Goal: Task Accomplishment & Management: Manage account settings

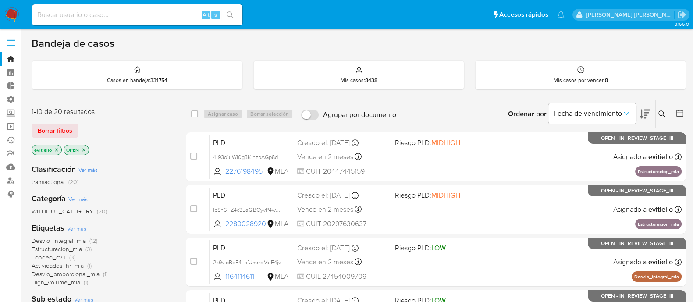
click at [144, 19] on input at bounding box center [137, 14] width 211 height 11
paste input "rge0HEadsgWJ6Q5YXDmGayj4"
type input "rge0HEadsgWJ6Q5YXDmGayj4"
click at [231, 13] on icon "search-icon" at bounding box center [230, 14] width 7 height 7
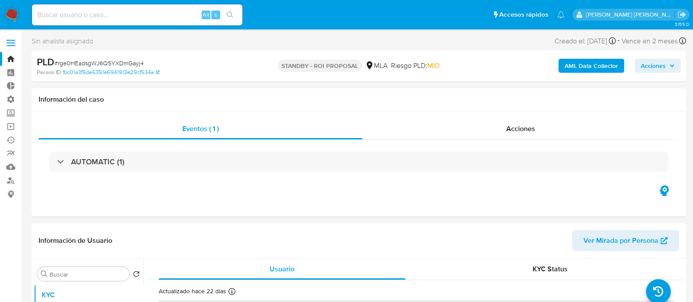
select select "10"
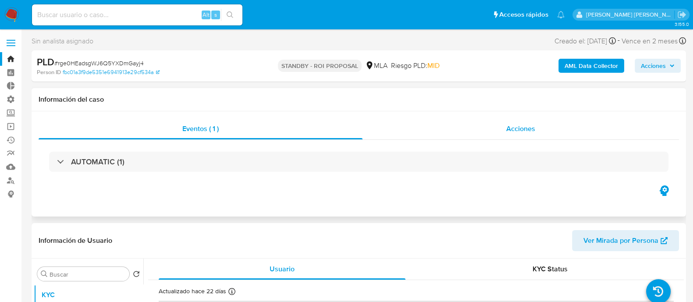
click at [561, 126] on div "Acciones" at bounding box center [521, 128] width 317 height 21
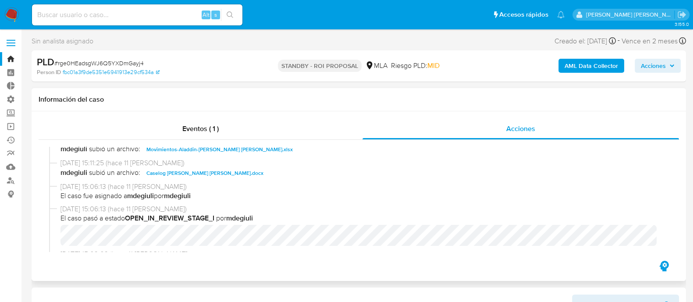
scroll to position [109, 0]
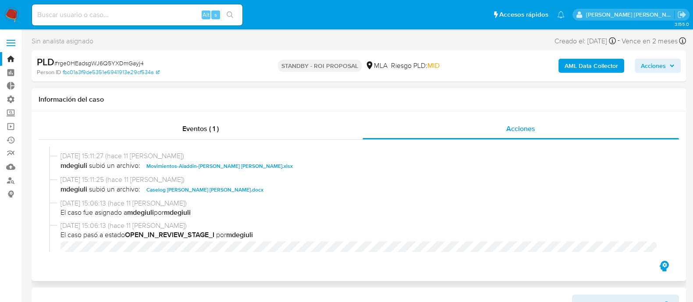
click at [195, 192] on span "Caselog Dolores Nazarena Rios.docx" at bounding box center [204, 190] width 117 height 11
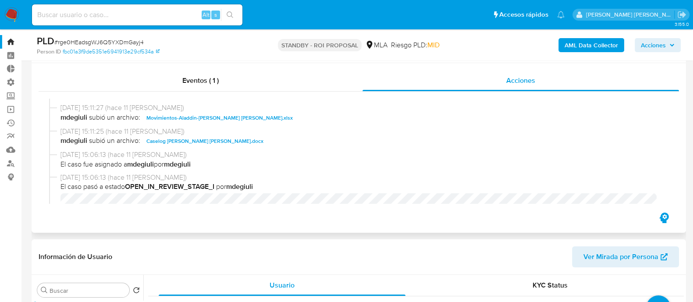
scroll to position [0, 0]
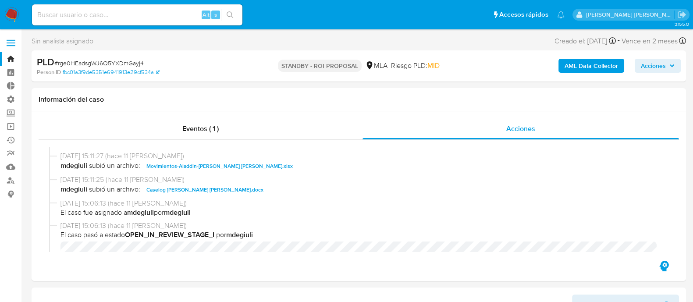
click at [154, 9] on input at bounding box center [137, 14] width 211 height 11
paste input "BPIVCRiV2wzkvdT7ECiPNDmj"
type input "BPIVCRiV2wzkvdT7ECiPNDmj"
click at [230, 18] on icon "search-icon" at bounding box center [230, 14] width 7 height 7
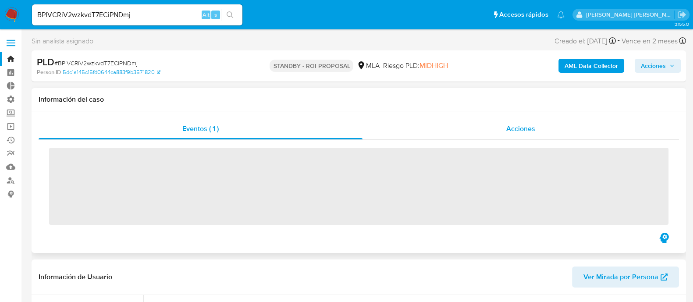
click at [479, 124] on div "Acciones" at bounding box center [521, 128] width 317 height 21
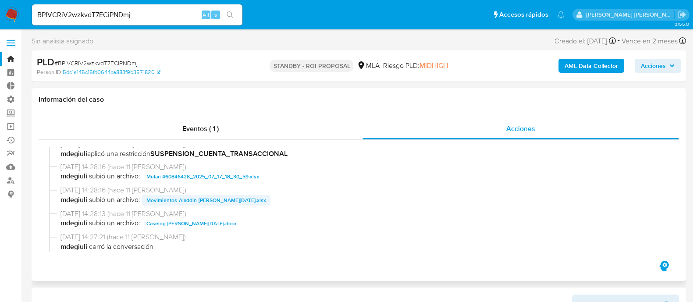
select select "10"
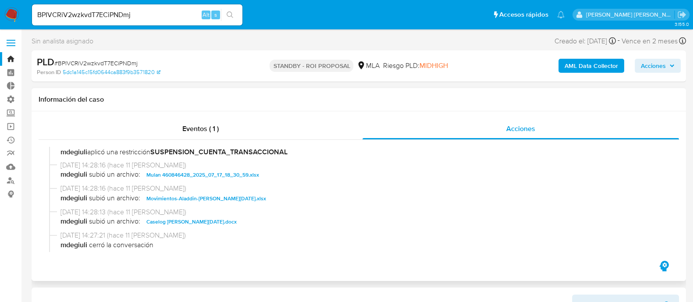
click at [224, 223] on span "Caselog Angela Epifania Lopez.docx" at bounding box center [191, 222] width 90 height 11
click at [143, 15] on input "BPIVCRiV2wzkvdT7ECiPNDmj" at bounding box center [137, 14] width 211 height 11
paste input "DXnrNgzgbV5rIrxGgJuE6mp9"
type input "DXnrNgzgbV5rIrxGgJuE6mp9"
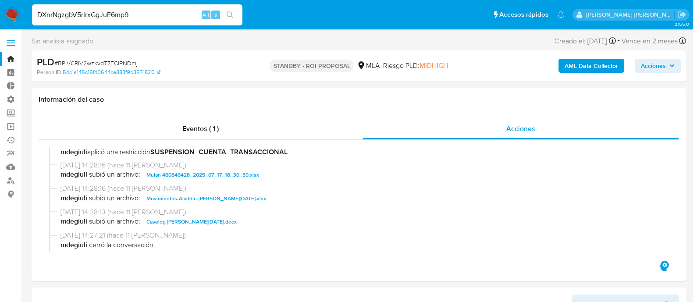
click at [230, 14] on icon "search-icon" at bounding box center [230, 14] width 7 height 7
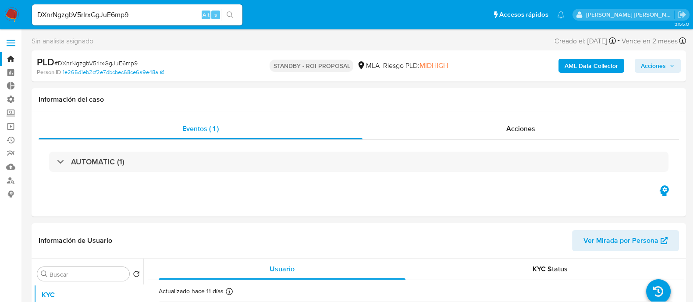
select select "10"
click at [100, 16] on input "DXnrNgzgbV5rIrxGgJuE6mp9" at bounding box center [137, 14] width 211 height 11
paste input "2rslB98v2WCAwXLP4W1ojes6"
type input "2rslB98v2WCAwXLP4W1ojes6"
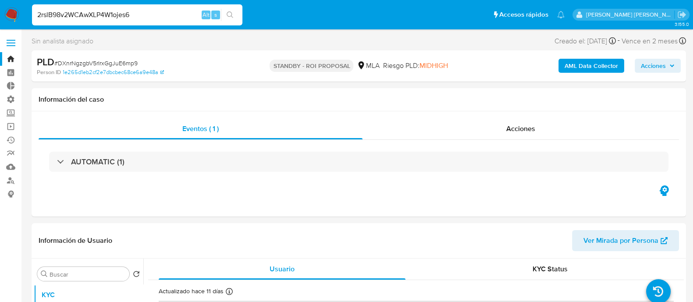
click at [232, 12] on icon "search-icon" at bounding box center [230, 14] width 7 height 7
select select "10"
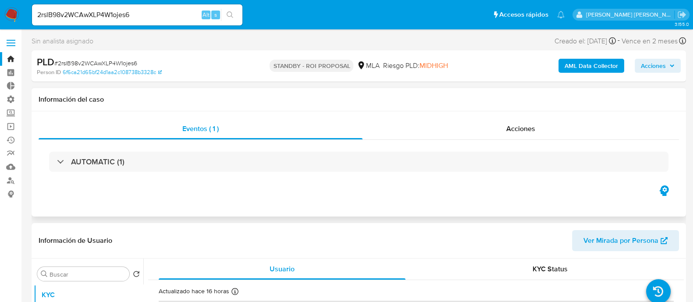
click at [461, 118] on div "Eventos ( 1 ) Acciones AUTOMATIC (1)" at bounding box center [359, 163] width 655 height 105
click at [463, 124] on div "Acciones" at bounding box center [521, 128] width 317 height 21
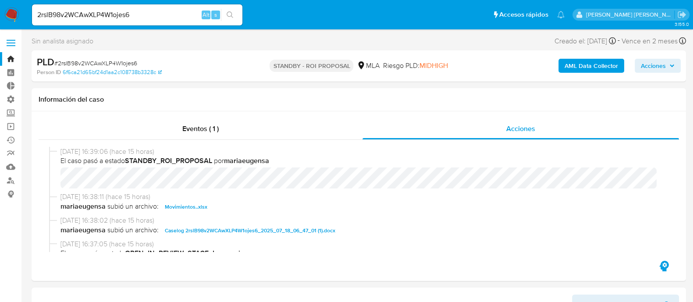
click at [164, 12] on input "2rslB98v2WCAwXLP4W1ojes6" at bounding box center [137, 14] width 211 height 11
click at [233, 17] on icon "search-icon" at bounding box center [230, 14] width 7 height 7
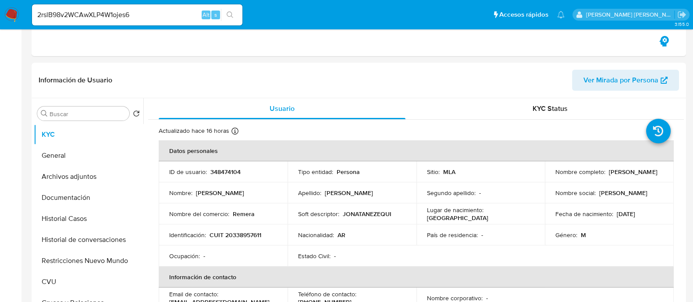
scroll to position [274, 0]
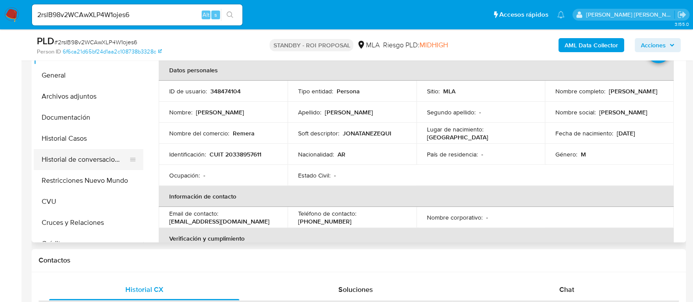
drag, startPoint x: 104, startPoint y: 141, endPoint x: 92, endPoint y: 169, distance: 30.8
click at [104, 141] on button "Historial Casos" at bounding box center [89, 138] width 110 height 21
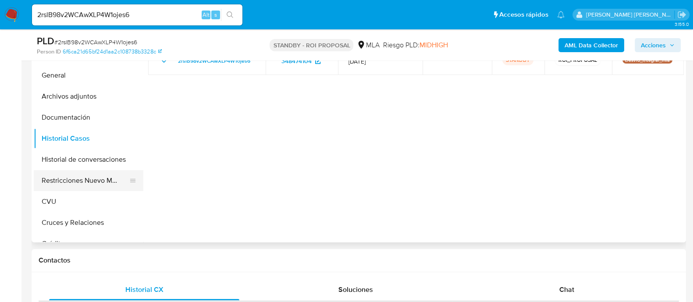
click at [86, 185] on button "Restricciones Nuevo Mundo" at bounding box center [85, 180] width 103 height 21
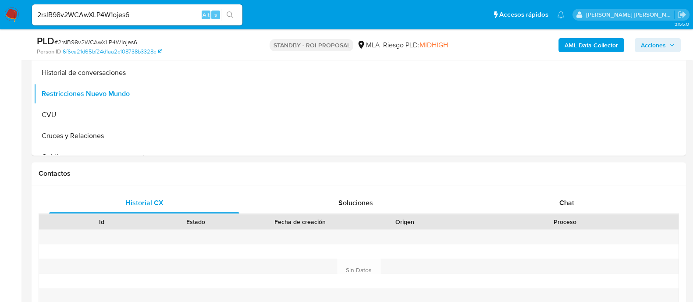
scroll to position [219, 0]
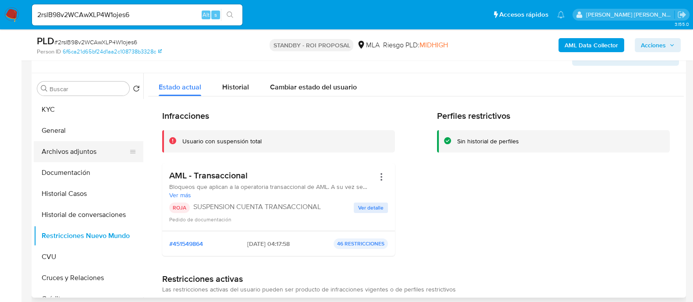
click at [99, 151] on button "Archivos adjuntos" at bounding box center [85, 151] width 103 height 21
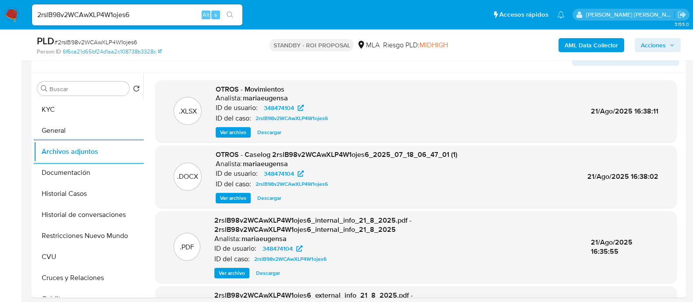
click at [129, 17] on input "2rslB98v2WCAwXLP4W1ojes6" at bounding box center [137, 14] width 211 height 11
paste input "PVli9T0LNbk6d6RqlDYu6aNA"
type input "PVli9T0LNbk6d6RqlDYu6aNA"
click at [230, 12] on icon "search-icon" at bounding box center [230, 14] width 7 height 7
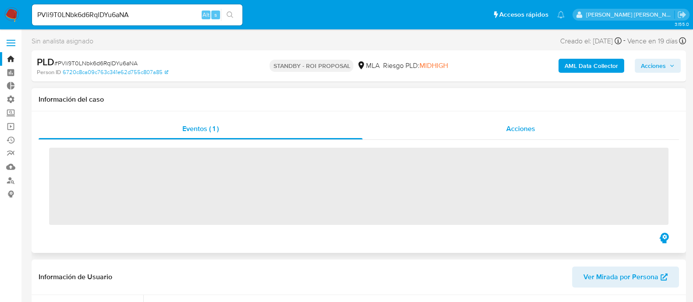
click at [490, 131] on div "Acciones" at bounding box center [521, 128] width 317 height 21
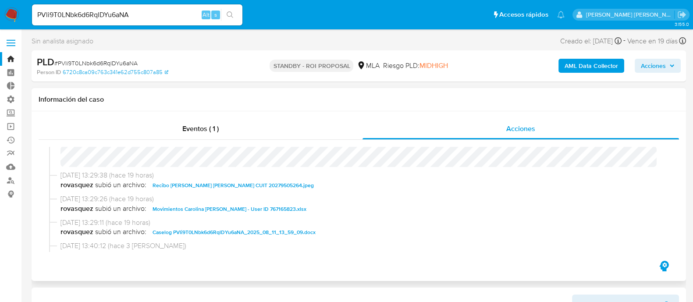
select select "10"
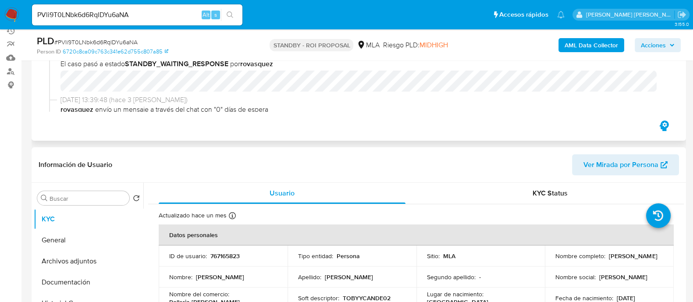
scroll to position [274, 0]
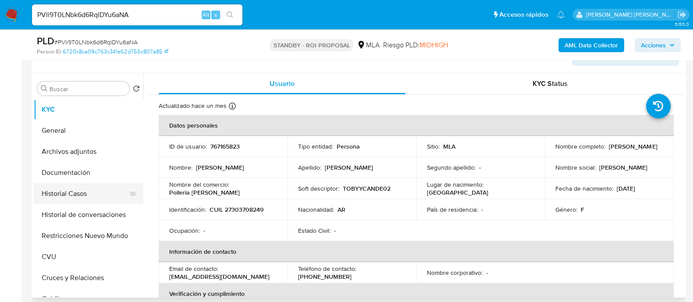
click at [94, 195] on button "Historial Casos" at bounding box center [85, 193] width 103 height 21
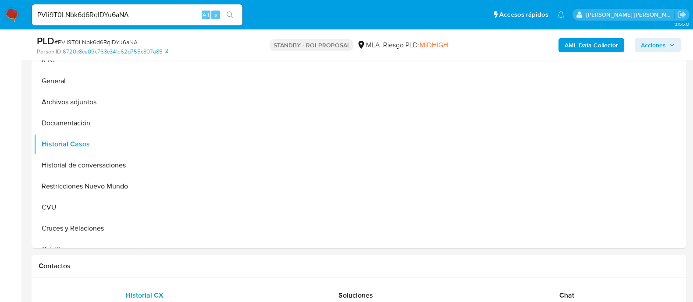
scroll to position [219, 0]
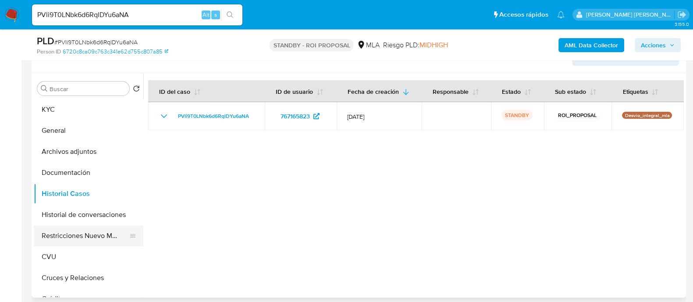
click at [80, 233] on button "Restricciones Nuevo Mundo" at bounding box center [85, 235] width 103 height 21
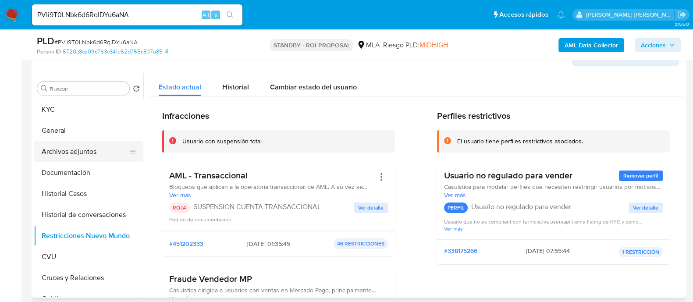
click at [107, 152] on button "Archivos adjuntos" at bounding box center [85, 151] width 103 height 21
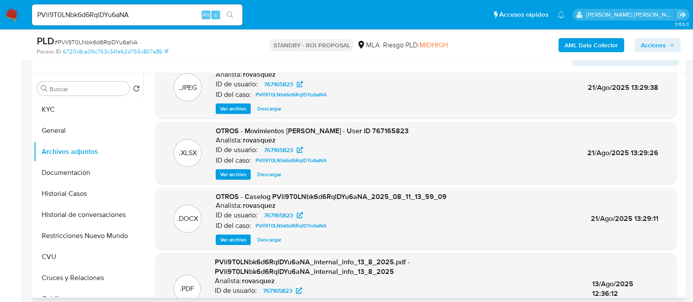
scroll to position [0, 0]
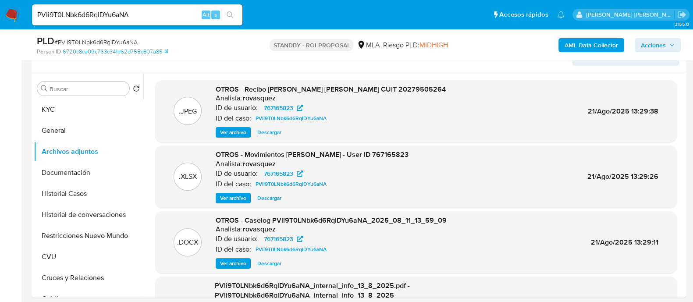
click at [155, 15] on input "PVli9T0LNbk6d6RqlDYu6aNA" at bounding box center [137, 14] width 211 height 11
click at [157, 13] on input "PVli9T0LNbk6d6RqlDYu6aNA" at bounding box center [137, 14] width 211 height 11
click at [156, 13] on input "PVli9T0LNbk6d6RqlDYu6aNA" at bounding box center [137, 14] width 211 height 11
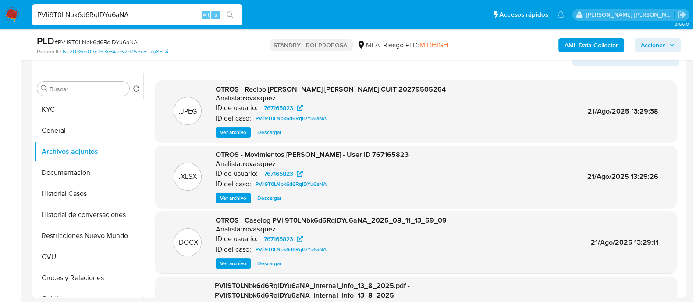
click at [156, 13] on input "PVli9T0LNbk6d6RqlDYu6aNA" at bounding box center [137, 14] width 211 height 11
paste input "OYE0Y5euNHL69ciTDmFiJ17g"
type input "OYE0Y5euNHL69ciTDmFiJ17g"
click at [235, 16] on button "search-icon" at bounding box center [230, 15] width 18 height 12
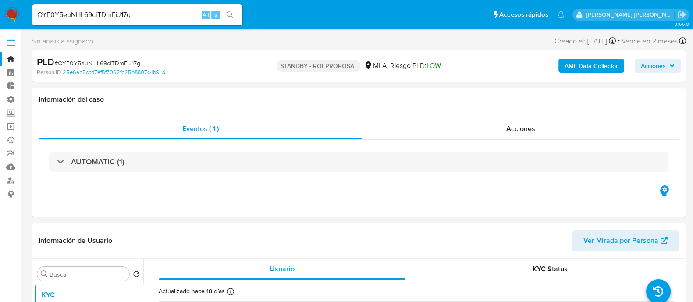
select select "10"
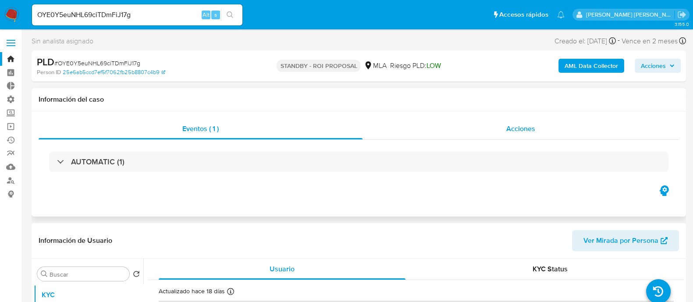
click at [458, 129] on div "Acciones" at bounding box center [521, 128] width 317 height 21
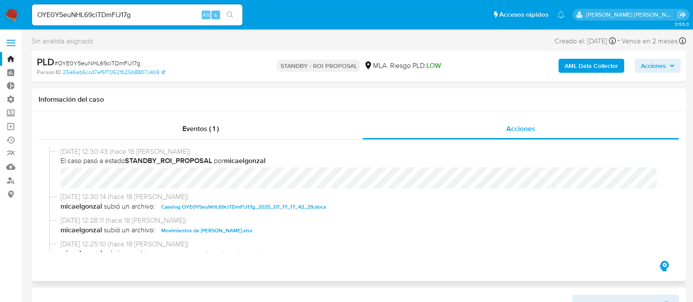
click at [239, 205] on span "Caselog OYE0Y5euNHL69ciTDmFiJ17g_2025_07_17_17_42_29.docx" at bounding box center [243, 207] width 165 height 11
click at [232, 227] on span "Movimientos de Luisana Yamil Tolaba.xlsx" at bounding box center [206, 230] width 91 height 11
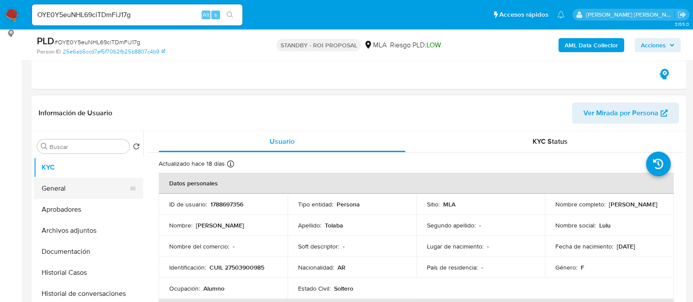
scroll to position [164, 0]
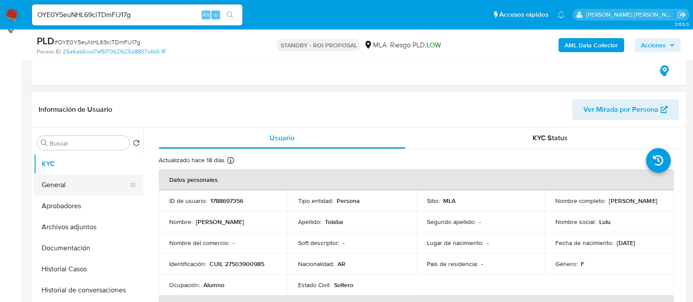
click at [83, 188] on button "General" at bounding box center [85, 185] width 103 height 21
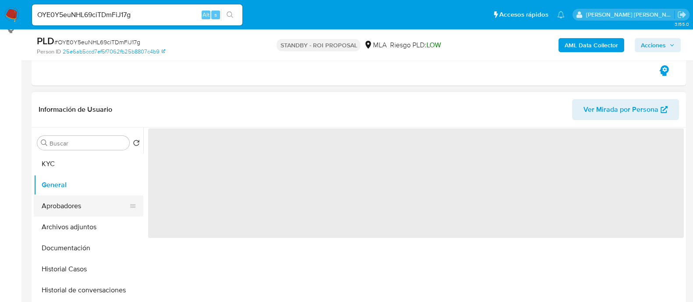
click at [93, 205] on button "Aprobadores" at bounding box center [85, 206] width 103 height 21
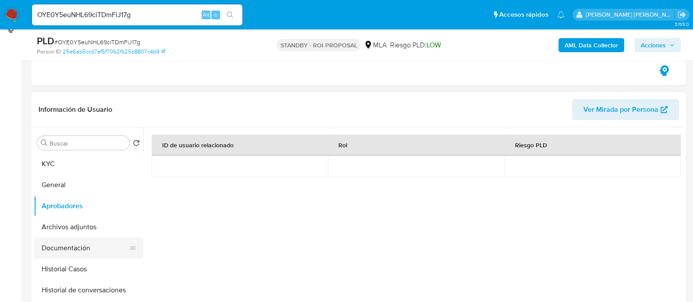
click at [78, 241] on button "Documentación" at bounding box center [85, 248] width 103 height 21
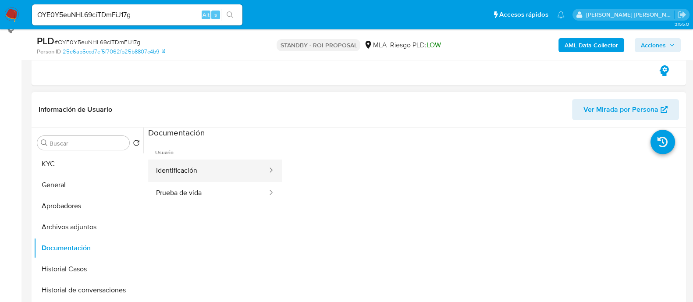
click at [228, 176] on button "Identificación" at bounding box center [208, 171] width 120 height 22
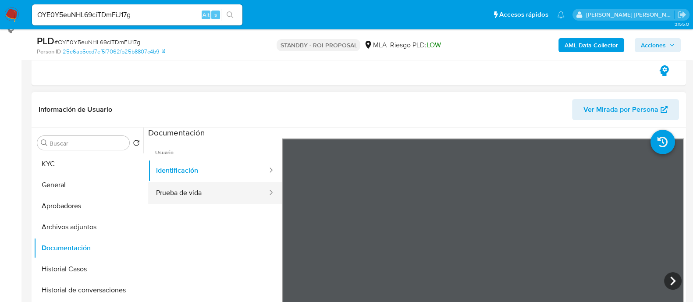
click at [225, 200] on button "Prueba de vida" at bounding box center [208, 193] width 120 height 22
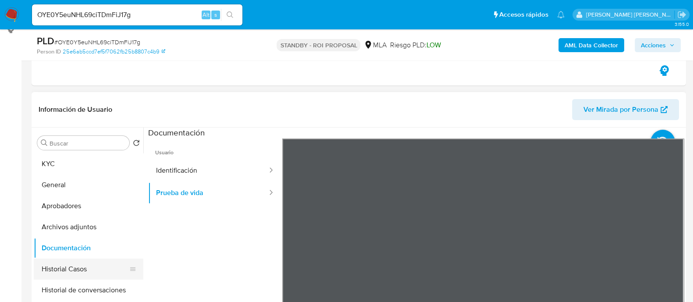
click at [82, 241] on button "Historial Casos" at bounding box center [85, 269] width 103 height 21
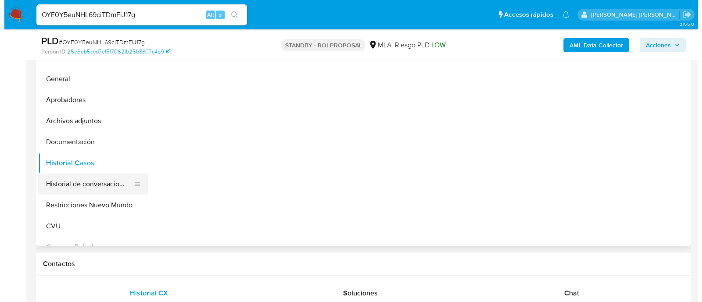
scroll to position [219, 0]
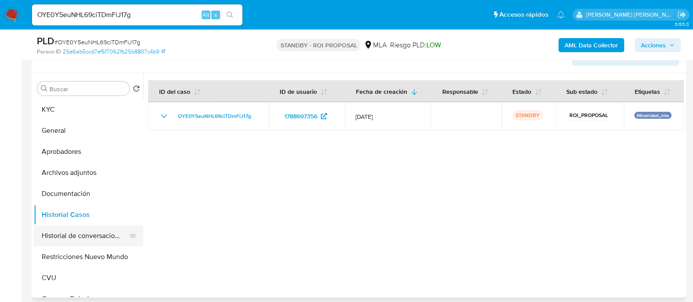
click at [69, 240] on button "Historial de conversaciones" at bounding box center [85, 235] width 103 height 21
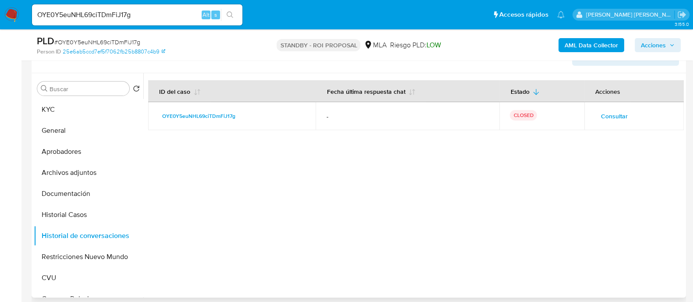
click at [561, 119] on span "Consultar" at bounding box center [614, 116] width 27 height 12
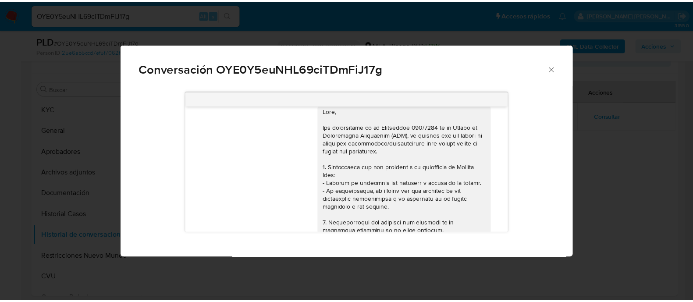
scroll to position [0, 0]
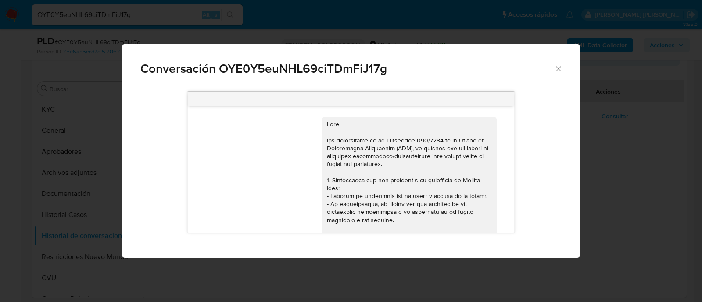
click at [561, 166] on div "Conversación OYE0Y5euNHL69ciTDmFiJ17g 17/07/2025 20:11:18 Hola, Esperamos que t…" at bounding box center [351, 151] width 702 height 302
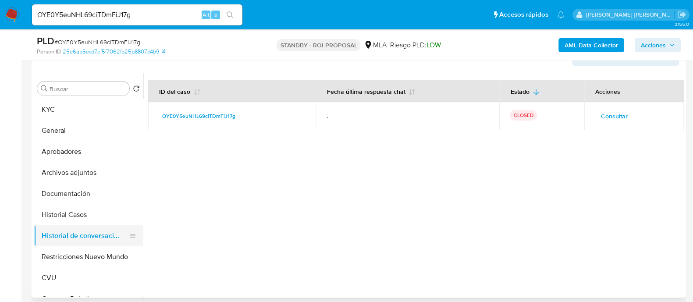
click at [80, 241] on button "Historial de conversaciones" at bounding box center [85, 235] width 103 height 21
click at [79, 241] on button "Restricciones Nuevo Mundo" at bounding box center [85, 256] width 103 height 21
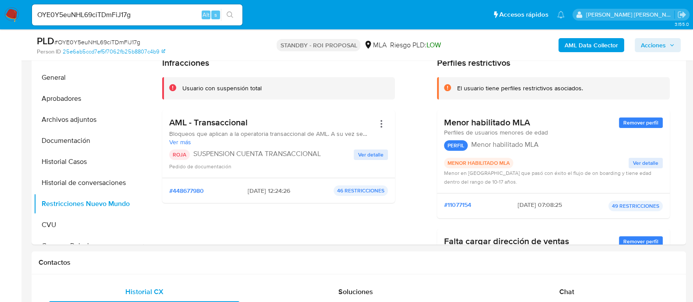
click at [177, 17] on input "OYE0Y5euNHL69ciTDmFiJ17g" at bounding box center [137, 14] width 211 height 11
paste input "PVli9T0LNbk6d6RqlDYu6aNA"
type input "PVli9T0LNbk6d6RqlDYu6aNA"
click at [237, 14] on button "search-icon" at bounding box center [230, 15] width 18 height 12
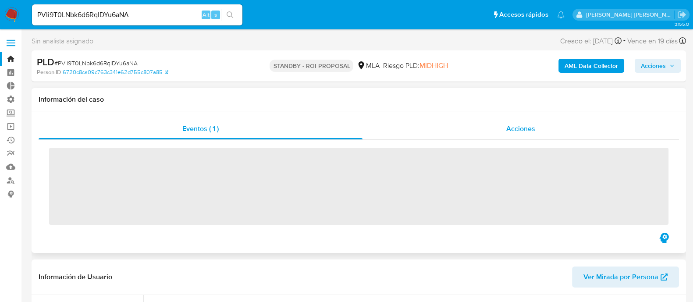
click at [550, 127] on div "Acciones" at bounding box center [521, 128] width 317 height 21
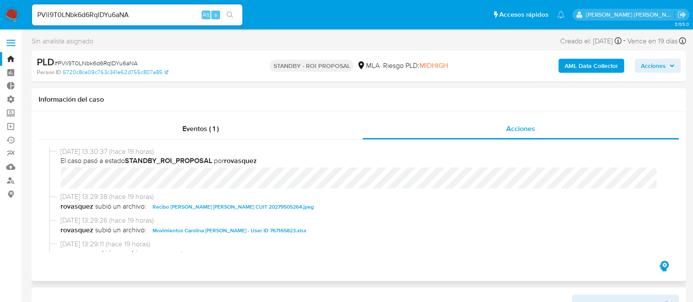
select select "10"
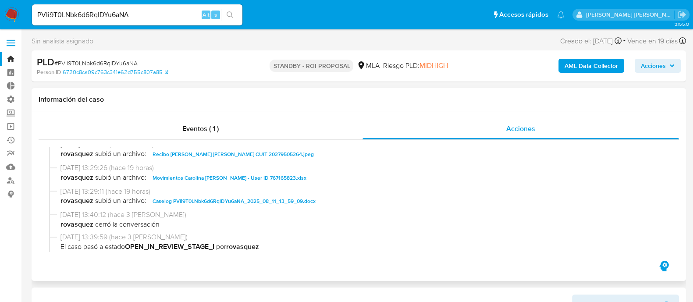
scroll to position [54, 0]
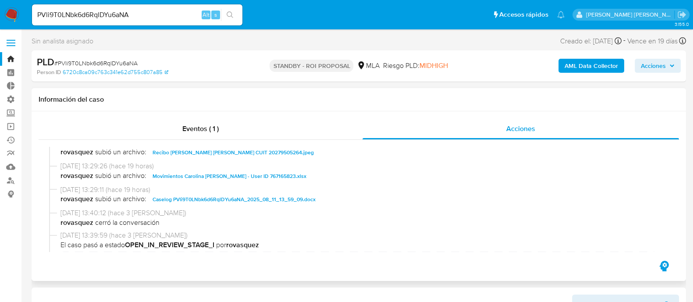
click at [203, 200] on span "Caselog PVli9T0LNbk6d6RqlDYu6aNA_2025_08_11_13_59_09.docx" at bounding box center [234, 199] width 163 height 11
click at [154, 21] on div "PVli9T0LNbk6d6RqlDYu6aNA Alt s" at bounding box center [137, 14] width 211 height 21
click at [160, 14] on input "PVli9T0LNbk6d6RqlDYu6aNA" at bounding box center [137, 14] width 211 height 11
paste input "2rslB98v2WCAwXLP4W1ojes6"
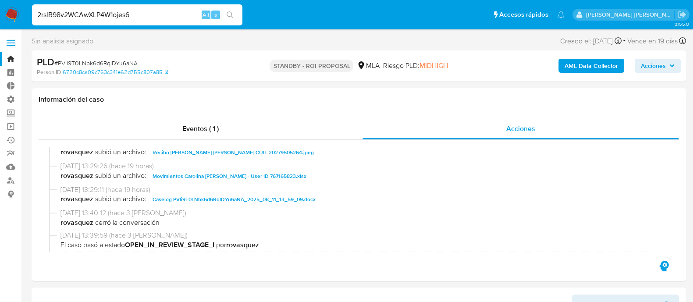
type input "2rslB98v2WCAwXLP4W1ojes6"
click at [229, 12] on icon "search-icon" at bounding box center [230, 14] width 7 height 7
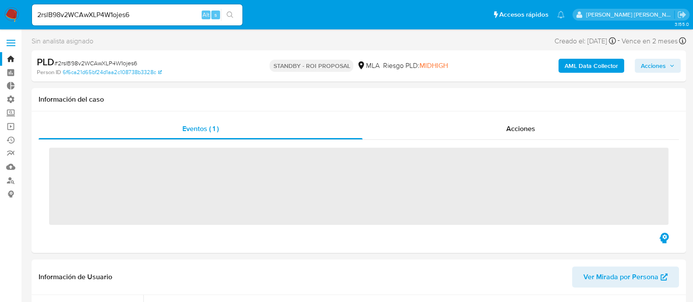
click at [509, 128] on span "Acciones" at bounding box center [521, 129] width 29 height 10
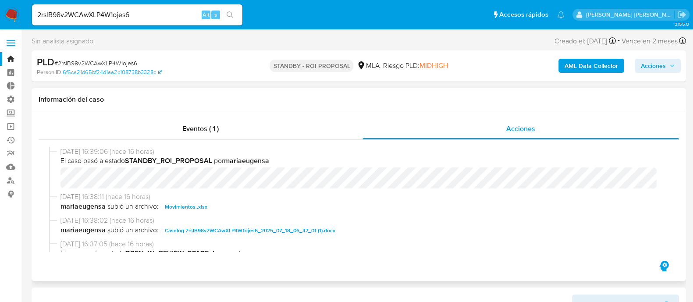
scroll to position [54, 0]
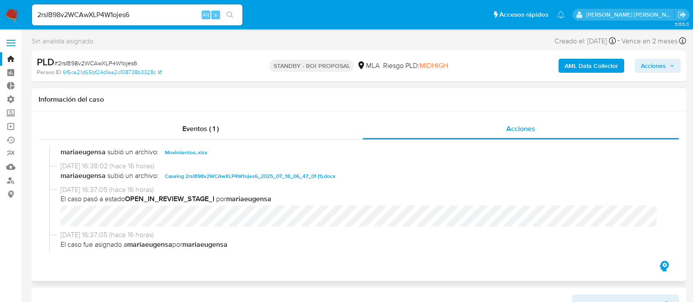
click at [213, 175] on span "Caselog 2rslB98v2WCAwXLP4W1ojes6_2025_07_18_06_47_01 (1).docx" at bounding box center [250, 176] width 171 height 11
select select "10"
click at [161, 21] on div "2rslB98v2WCAwXLP4W1ojes6 Alt s" at bounding box center [137, 14] width 211 height 21
click at [165, 17] on input "2rslB98v2WCAwXLP4W1ojes6" at bounding box center [137, 14] width 211 height 11
click at [166, 16] on input "2rslB98v2WCAwXLP4W1ojes6" at bounding box center [137, 14] width 211 height 11
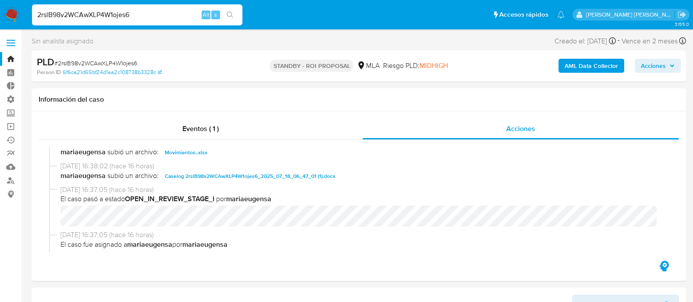
click at [172, 13] on input "2rslB98v2WCAwXLP4W1ojes6" at bounding box center [137, 14] width 211 height 11
paste input "lKLF8aUECmgZb5MpPgjgWM49"
type input "lKLF8aUECmgZb5MpPgjgWM49"
click at [237, 14] on button "search-icon" at bounding box center [230, 15] width 18 height 12
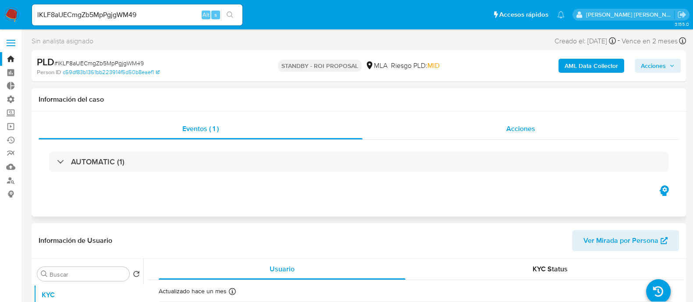
click at [511, 128] on span "Acciones" at bounding box center [521, 129] width 29 height 10
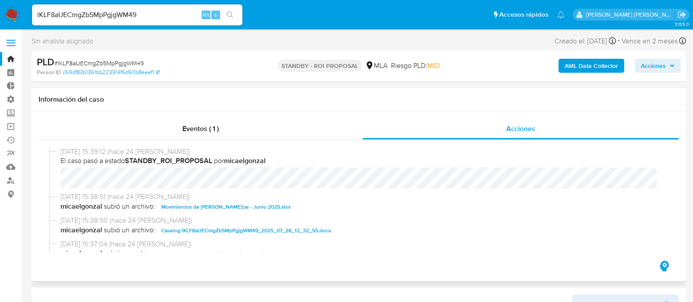
select select "10"
click at [265, 206] on span "Movimientos de Nicolas Ariel WiÃ±ar - Junio 2025.xlsx" at bounding box center [225, 207] width 129 height 11
click at [258, 228] on span "Caselog lKLF8aUECmgZb5MpPgjgWM49_2025_07_28_12_32_55.docx" at bounding box center [246, 230] width 170 height 11
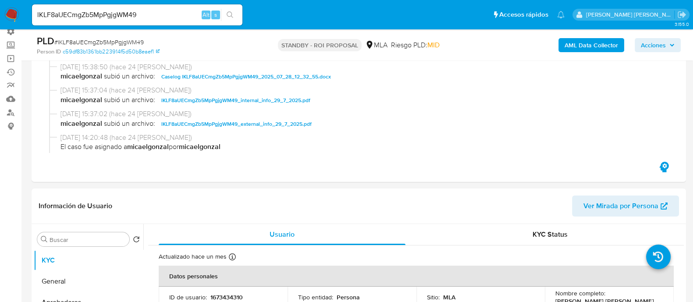
scroll to position [164, 0]
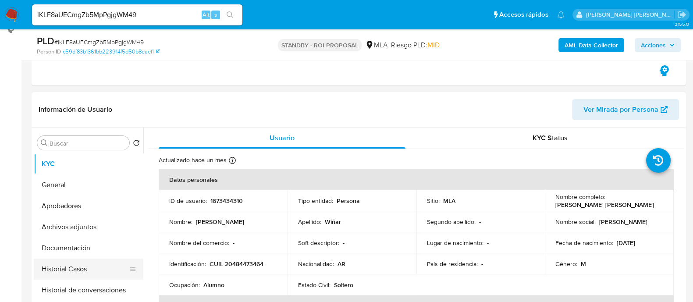
click at [91, 241] on button "Historial Casos" at bounding box center [85, 269] width 103 height 21
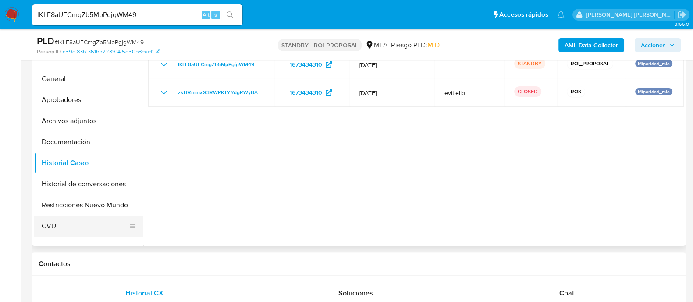
scroll to position [274, 0]
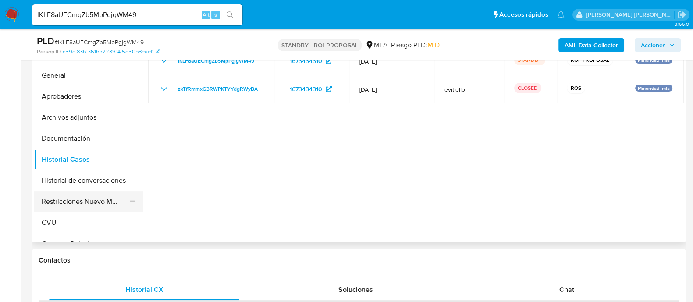
click at [64, 202] on button "Restricciones Nuevo Mundo" at bounding box center [85, 201] width 103 height 21
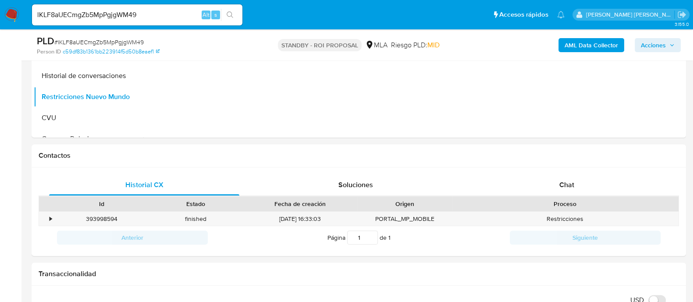
scroll to position [219, 0]
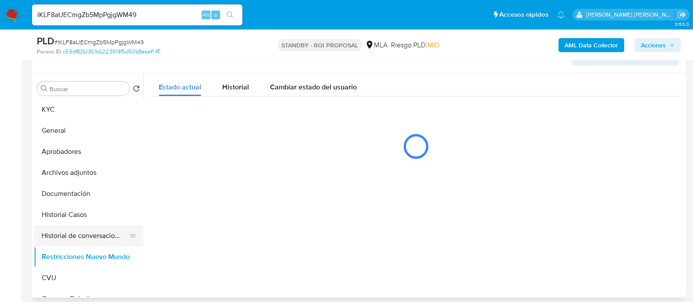
click at [60, 238] on button "Historial de conversaciones" at bounding box center [85, 235] width 103 height 21
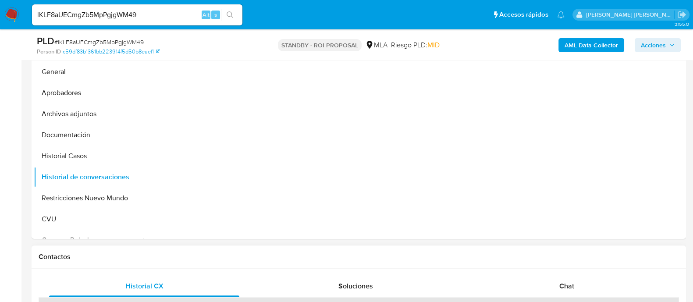
scroll to position [329, 0]
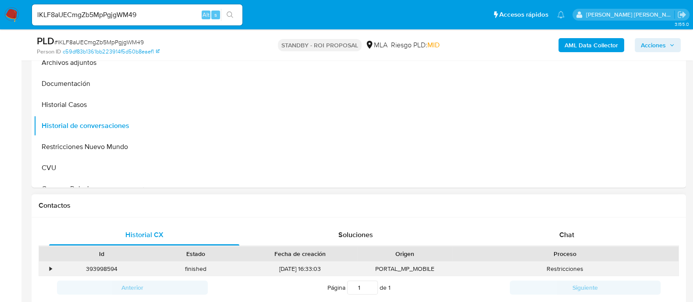
click at [46, 241] on div "•" at bounding box center [46, 269] width 15 height 14
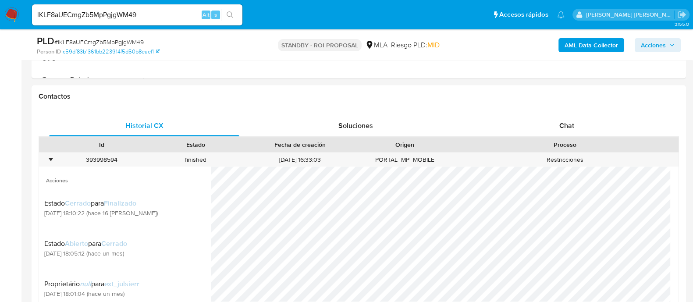
scroll to position [603, 0]
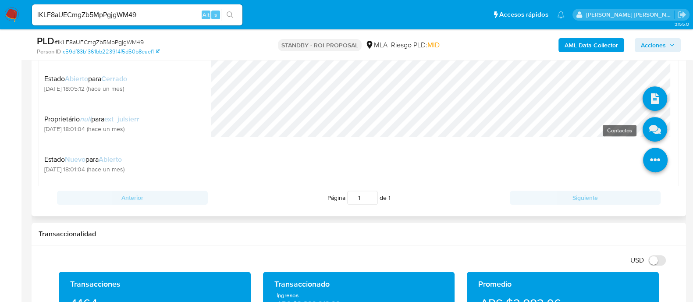
click at [561, 135] on icon at bounding box center [655, 129] width 25 height 25
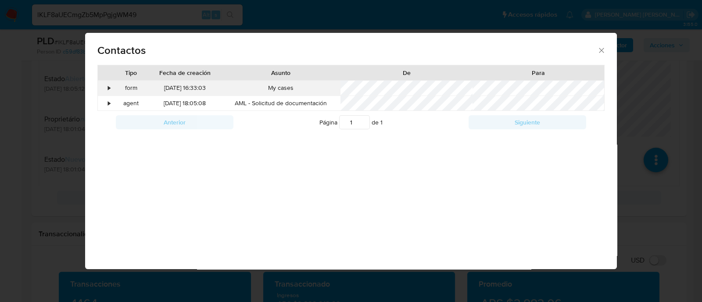
click at [108, 92] on div "•" at bounding box center [109, 88] width 2 height 9
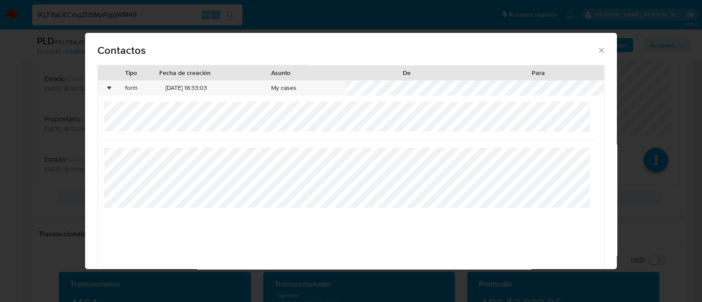
click at [12, 207] on div "Contactos Tipo Fecha de creación Asunto De Para • form 07/07/2025 16:33:03 My c…" at bounding box center [351, 151] width 702 height 302
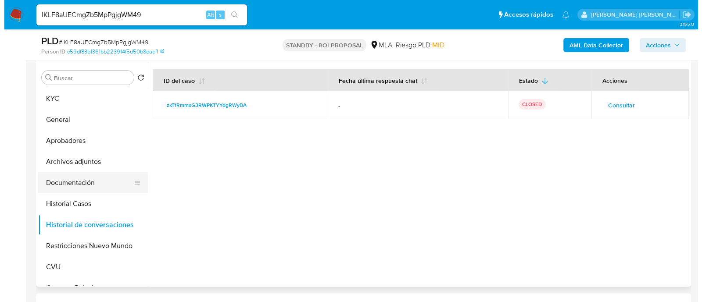
scroll to position [219, 0]
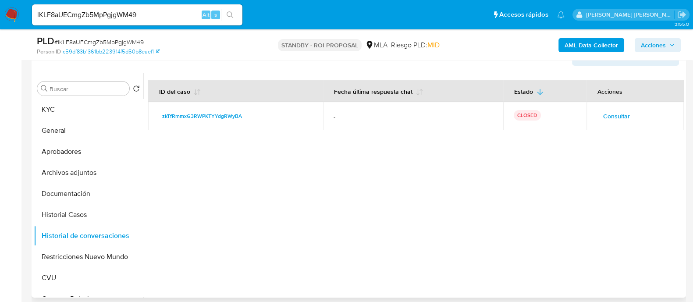
click at [561, 116] on span "Consultar" at bounding box center [616, 116] width 27 height 12
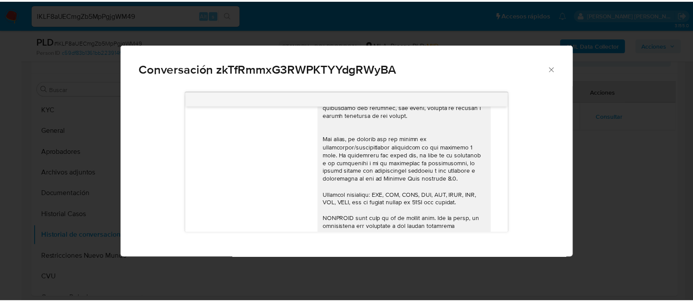
scroll to position [111, 0]
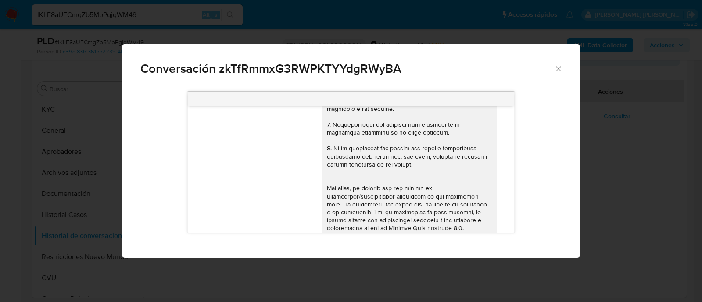
click at [561, 181] on div "Conversación zkTfRmmxG3RWPKTYYdgRWyBA 18/06/2025 18:30:04 Hola, Esperamos que t…" at bounding box center [351, 151] width 702 height 302
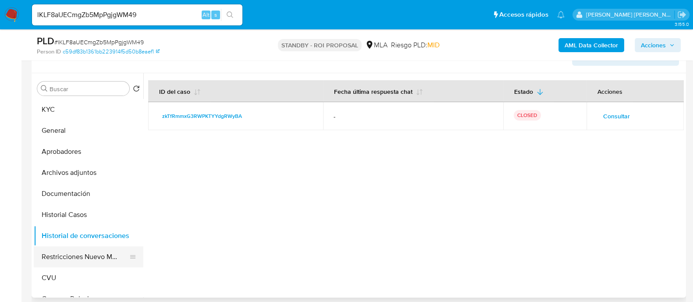
click at [72, 241] on button "Restricciones Nuevo Mundo" at bounding box center [85, 256] width 103 height 21
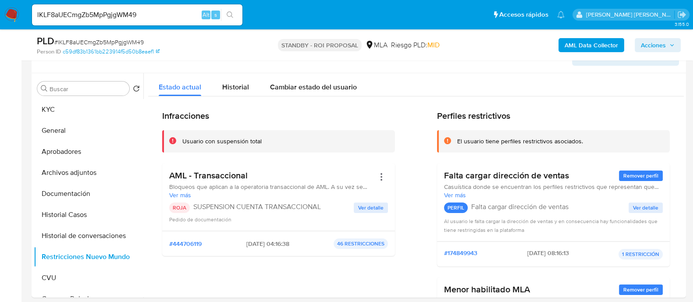
click at [147, 17] on input "lKLF8aUECmgZb5MpPgjgWM49" at bounding box center [137, 14] width 211 height 11
paste input "ZqIPZK8QXz5wkM7X0PQvhu0e"
type input "ZqIPZK8QXz5wkM7X0PQvhu0e"
click at [235, 16] on button "search-icon" at bounding box center [230, 15] width 18 height 12
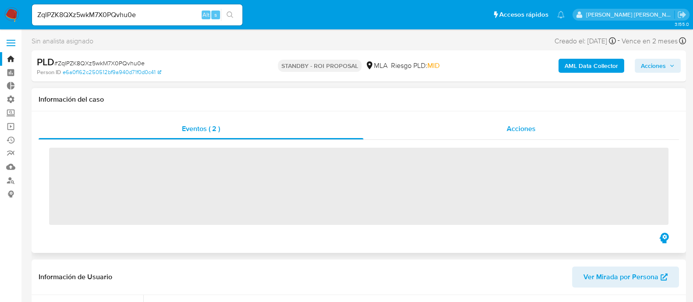
click at [514, 135] on div "Acciones" at bounding box center [522, 128] width 316 height 21
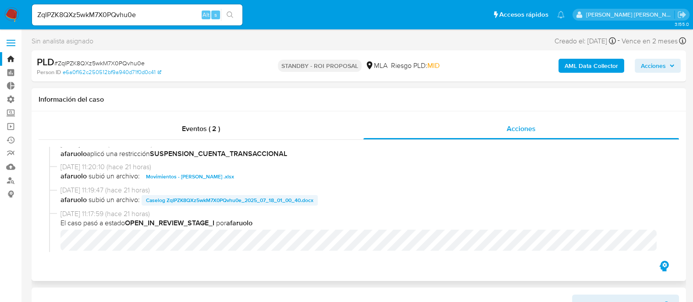
scroll to position [54, 0]
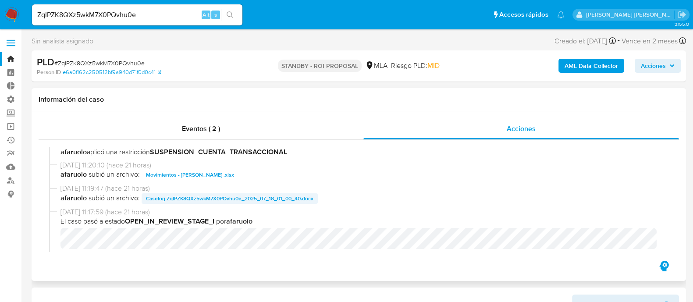
select select "10"
click at [279, 199] on span "Caselog ZqIPZK8QXz5wkM7X0PQvhu0e_2025_07_18_01_00_40.docx" at bounding box center [230, 198] width 168 height 11
click at [201, 171] on span "Movimientos - Joel Fausto Garagarza .xlsx" at bounding box center [190, 175] width 88 height 11
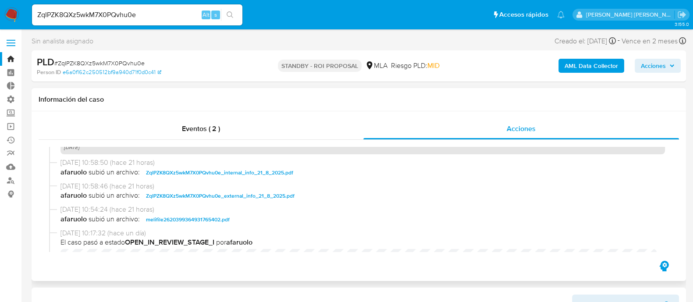
scroll to position [438, 0]
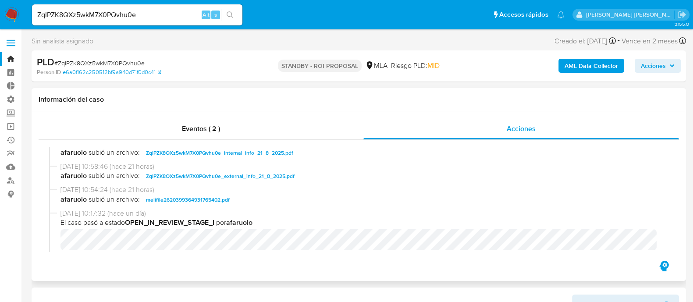
click at [226, 198] on span "melifile2620399364931765402.pdf" at bounding box center [188, 200] width 84 height 11
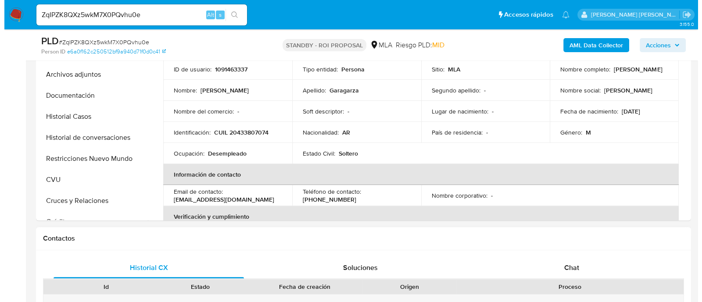
scroll to position [164, 0]
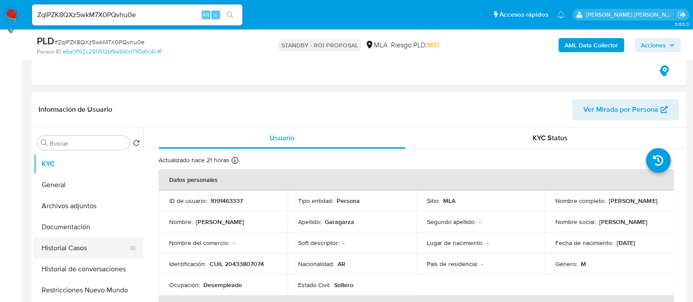
click at [81, 241] on button "Historial Casos" at bounding box center [85, 248] width 103 height 21
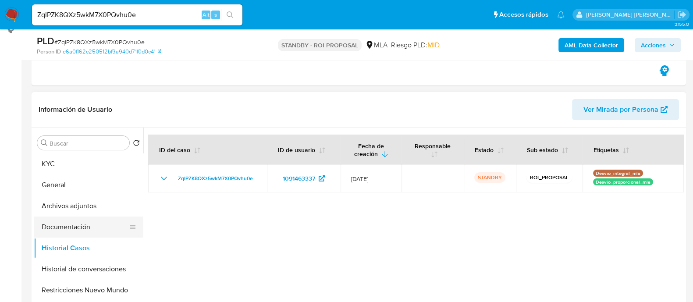
click at [85, 221] on button "Documentación" at bounding box center [85, 227] width 103 height 21
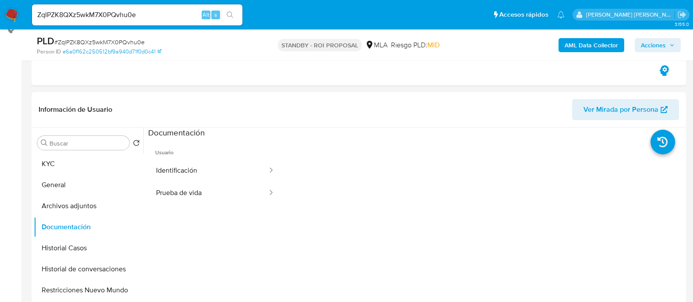
click at [561, 43] on b "AML Data Collector" at bounding box center [592, 45] width 54 height 14
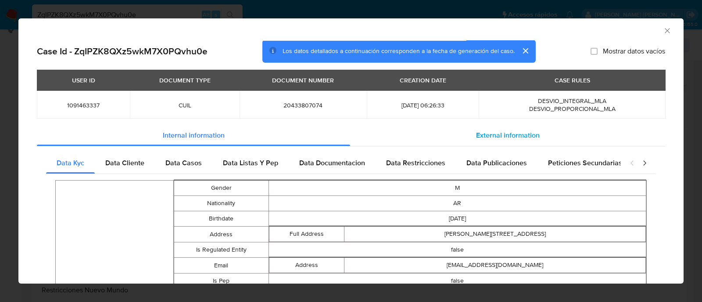
click at [439, 132] on div "External information" at bounding box center [507, 135] width 315 height 21
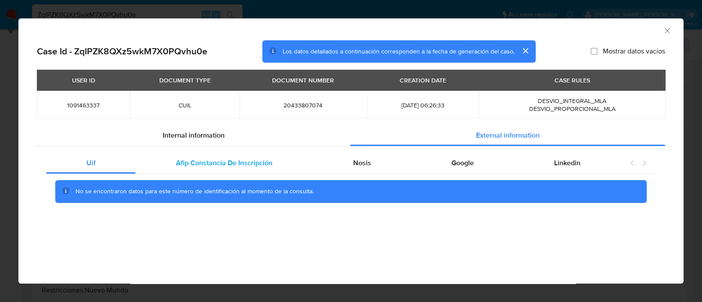
click at [270, 162] on span "Afip Constancia De Inscripción" at bounding box center [224, 163] width 96 height 10
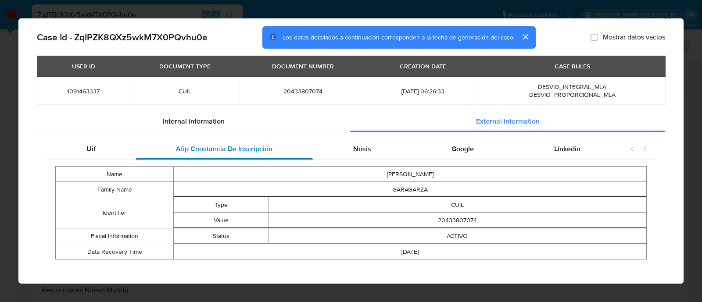
scroll to position [21, 0]
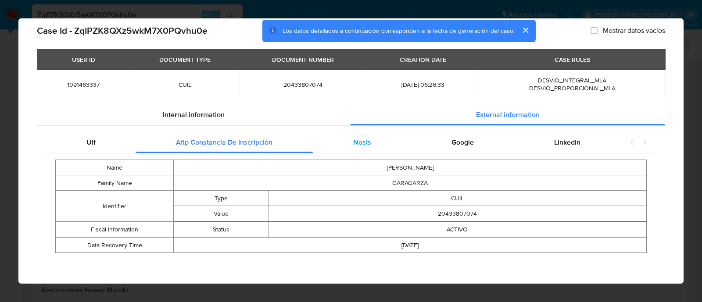
click at [371, 143] on div "Nosis" at bounding box center [362, 142] width 98 height 21
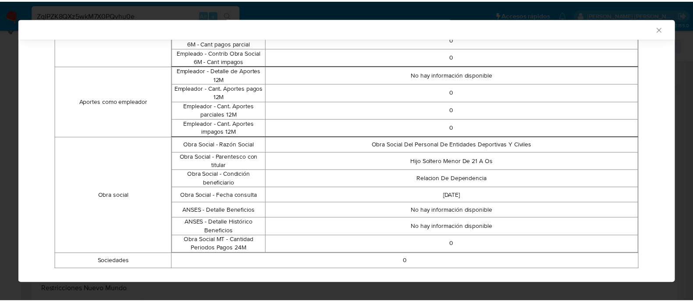
scroll to position [596, 0]
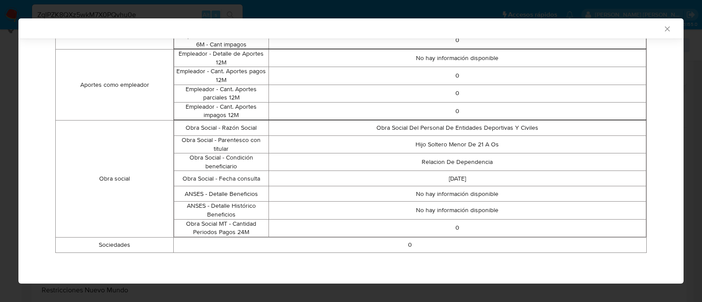
click at [561, 29] on icon "Cerrar ventana" at bounding box center [667, 29] width 9 height 9
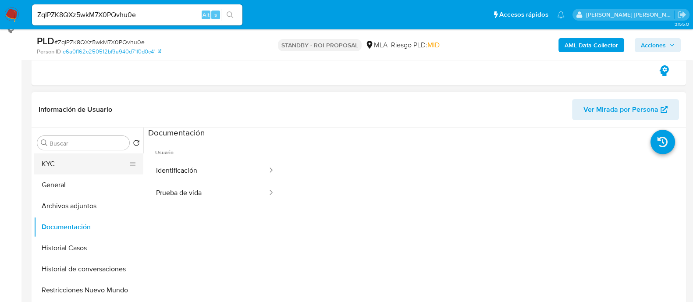
click at [101, 165] on button "KYC" at bounding box center [85, 164] width 103 height 21
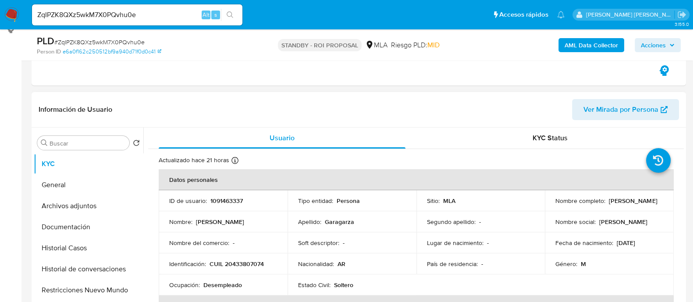
click at [235, 241] on p "CUIL 20433807074" at bounding box center [237, 264] width 54 height 8
copy p "20433807074"
click at [63, 241] on button "Restricciones Nuevo Mundo" at bounding box center [85, 290] width 103 height 21
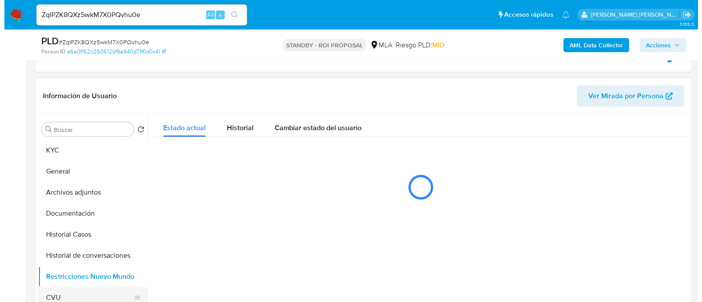
scroll to position [219, 0]
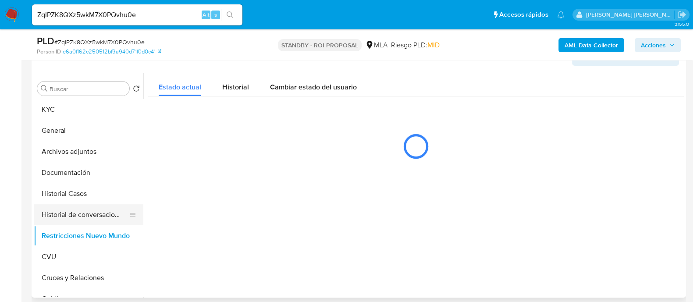
click at [79, 216] on button "Historial de conversaciones" at bounding box center [85, 214] width 103 height 21
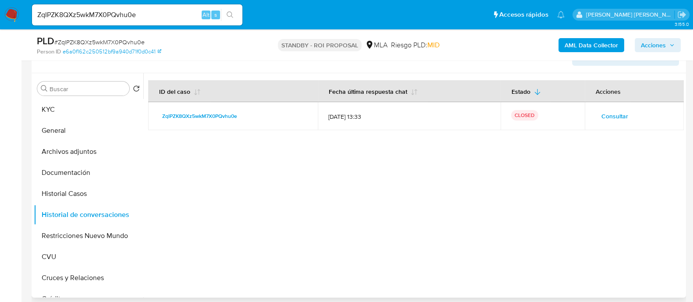
click at [561, 118] on span "Consultar" at bounding box center [615, 116] width 27 height 12
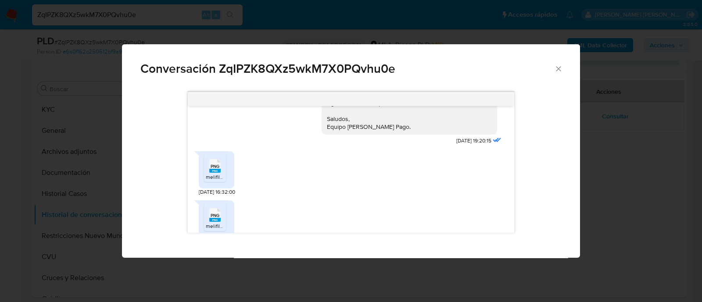
scroll to position [761, 0]
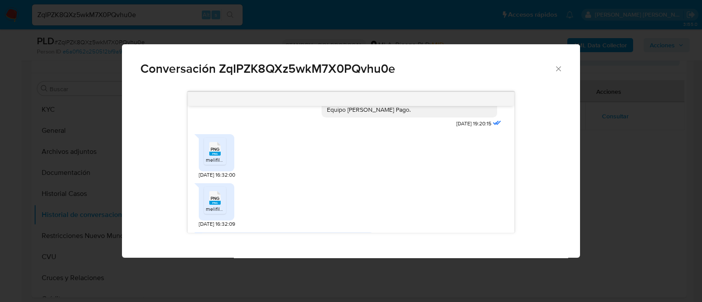
click at [215, 152] on span "PNG" at bounding box center [215, 149] width 9 height 6
click at [210, 205] on rect "Comunicación" at bounding box center [214, 203] width 11 height 4
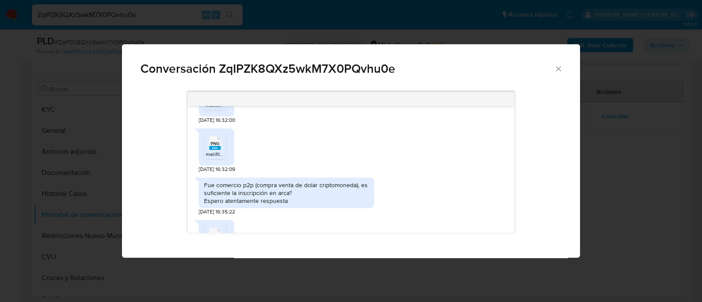
scroll to position [925, 0]
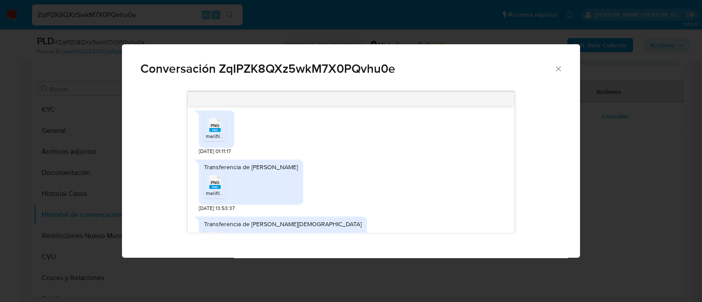
click at [214, 140] on span "melifile2477804334474327914.png" at bounding box center [247, 135] width 83 height 7
click at [208, 197] on span "melifile6123197372887863302.png" at bounding box center [247, 192] width 82 height 7
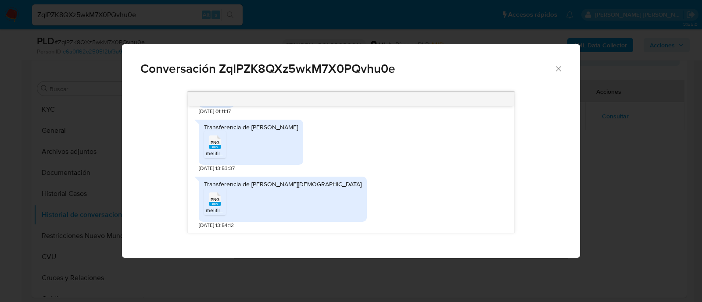
scroll to position [980, 0]
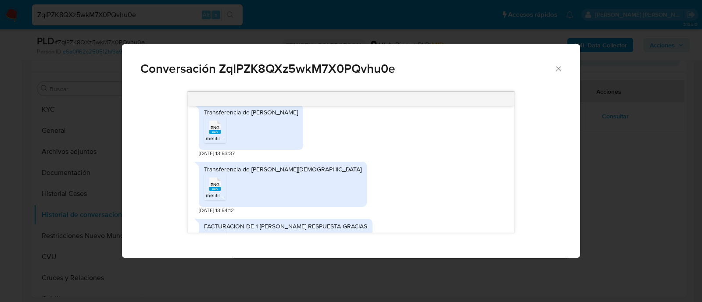
click at [210, 192] on icon "PNG" at bounding box center [214, 184] width 11 height 15
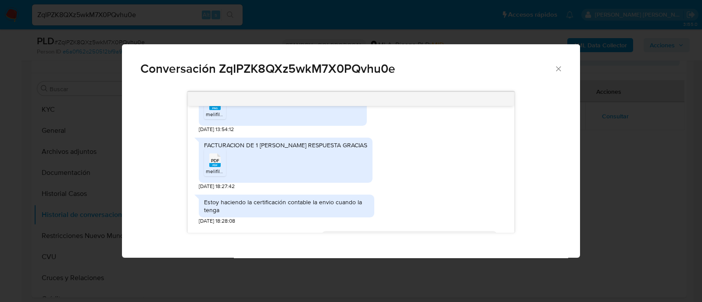
scroll to position [1090, 0]
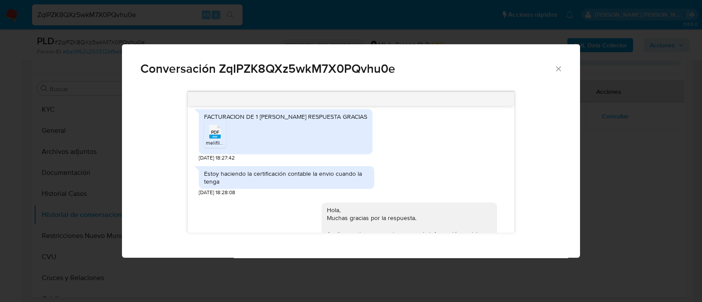
click at [218, 139] on rect "Comunicación" at bounding box center [214, 137] width 11 height 4
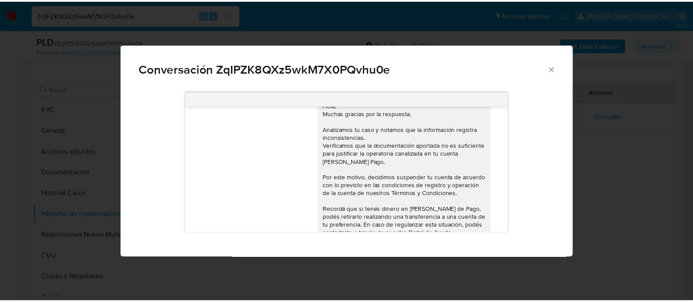
scroll to position [1242, 0]
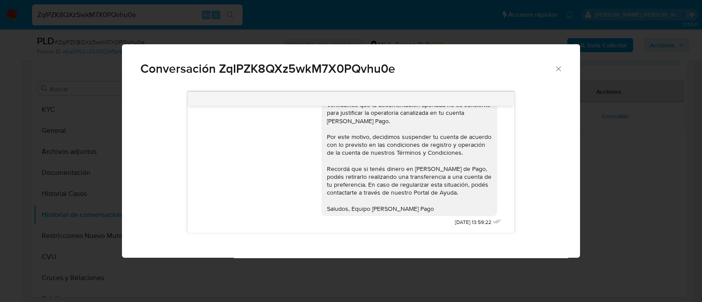
click at [556, 68] on icon "Cerrar" at bounding box center [558, 68] width 9 height 9
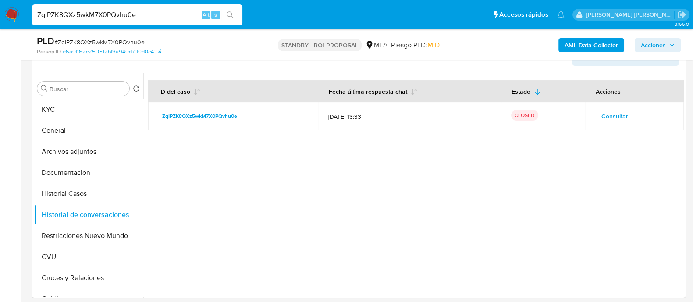
click at [125, 14] on input "ZqIPZK8QXz5wkM7X0PQvhu0e" at bounding box center [137, 14] width 211 height 11
paste input "PWyRMg661oBc5rKlccDGWAl4"
type input "PWyRMg661oBc5rKlccDGWAl4"
click at [228, 9] on button "search-icon" at bounding box center [230, 15] width 18 height 12
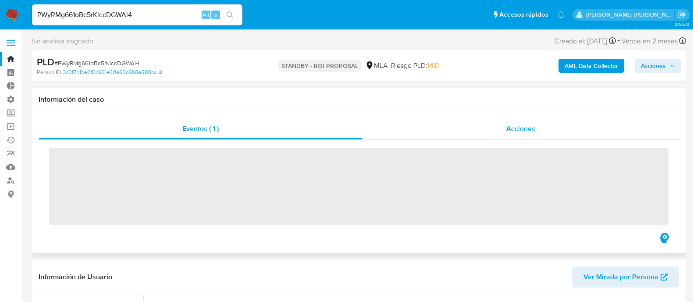
click at [540, 119] on div "Acciones" at bounding box center [521, 128] width 317 height 21
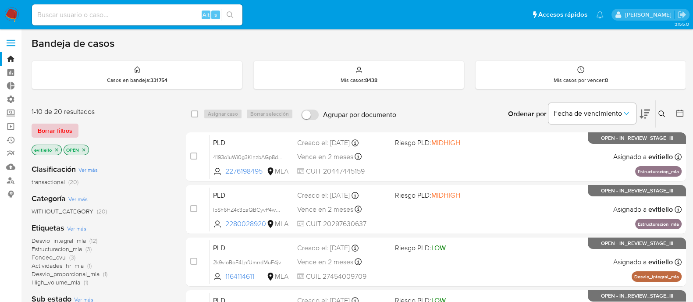
click at [66, 125] on span "Borrar filtros" at bounding box center [55, 131] width 35 height 12
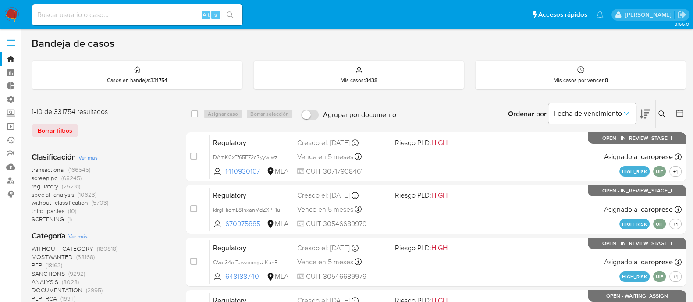
click at [660, 113] on icon at bounding box center [662, 114] width 7 height 7
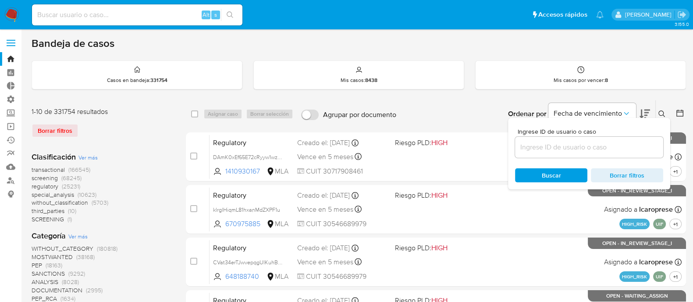
click at [635, 149] on input at bounding box center [589, 147] width 148 height 11
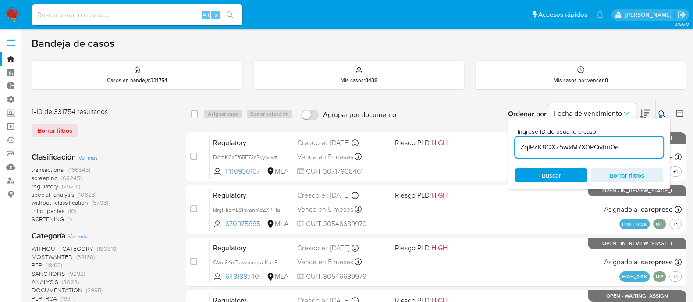
type input "ZqIPZK8QXz5wkM7X0PQvhu0e"
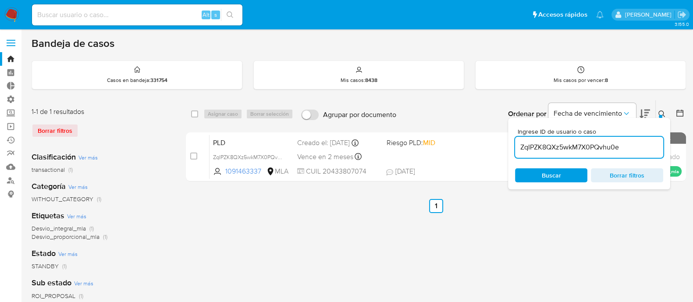
click at [646, 95] on div "Bandeja de casos Casos en bandeja : 331754 Mis casos : 8438 Mis casos por vence…" at bounding box center [359, 261] width 655 height 448
click at [195, 112] on input "checkbox" at bounding box center [194, 114] width 7 height 7
checkbox input "true"
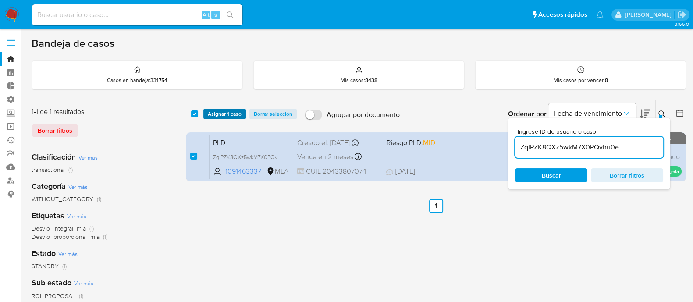
click at [220, 110] on span "Asignar 1 caso" at bounding box center [225, 114] width 34 height 9
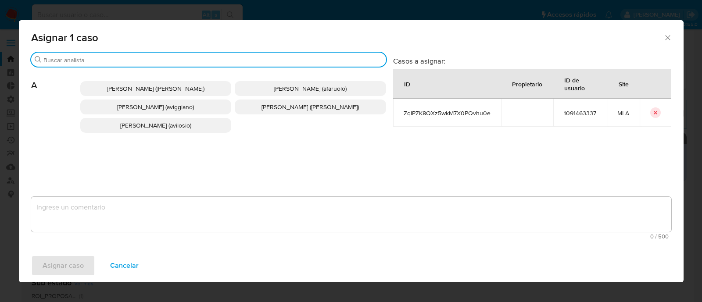
click at [132, 63] on input "Buscar" at bounding box center [212, 60] width 339 height 8
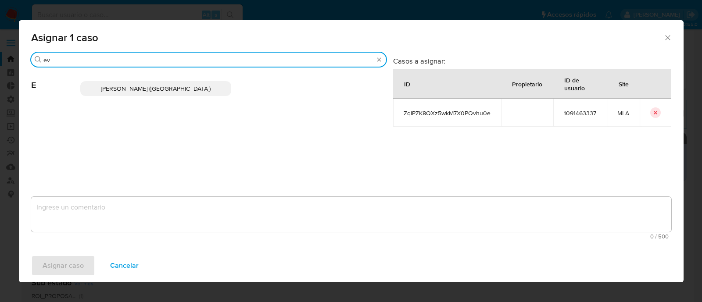
type input "ev"
click at [148, 83] on p "Emmanuel Hernan Vitiello (evitiello)" at bounding box center [155, 88] width 151 height 15
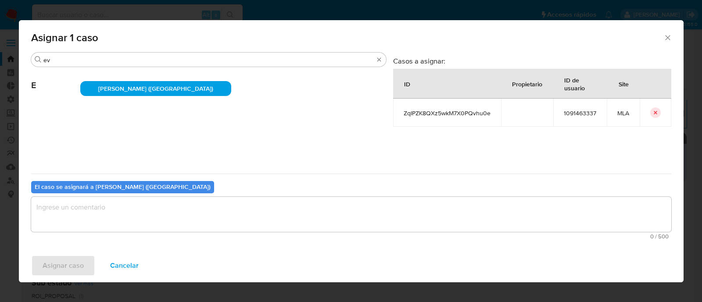
click at [127, 211] on textarea "assign-modal" at bounding box center [351, 214] width 640 height 35
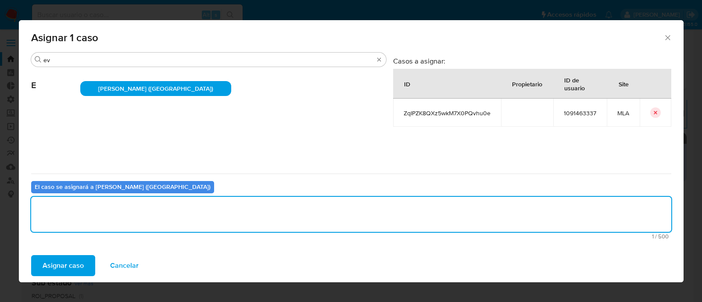
click at [74, 266] on span "Asignar caso" at bounding box center [63, 265] width 41 height 19
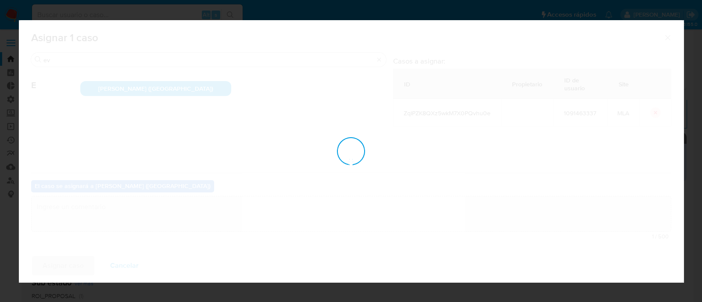
checkbox input "false"
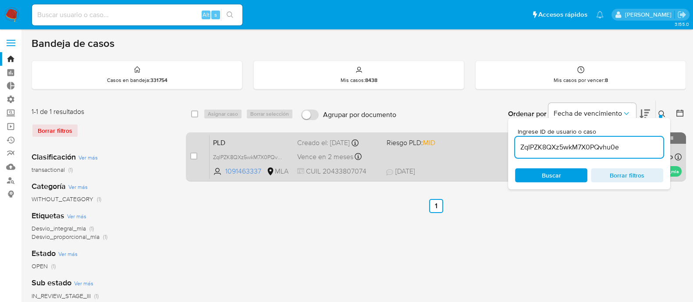
click at [254, 141] on span "PLD" at bounding box center [251, 141] width 77 height 11
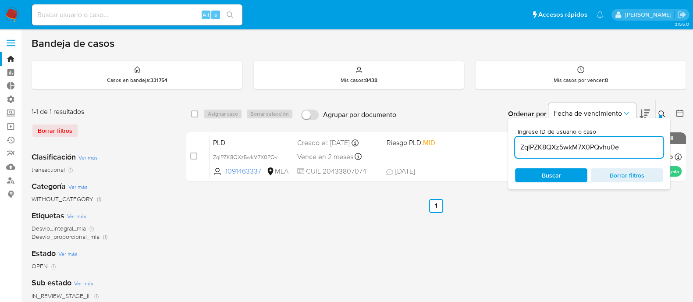
click at [436, 227] on div "select-all-cases-checkbox Asignar caso Borrar selección Agrupar por documento O…" at bounding box center [436, 292] width 500 height 385
click at [656, 109] on button at bounding box center [663, 114] width 14 height 11
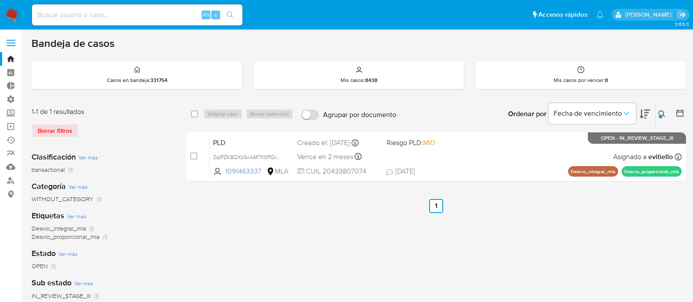
click at [659, 117] on button at bounding box center [663, 114] width 14 height 11
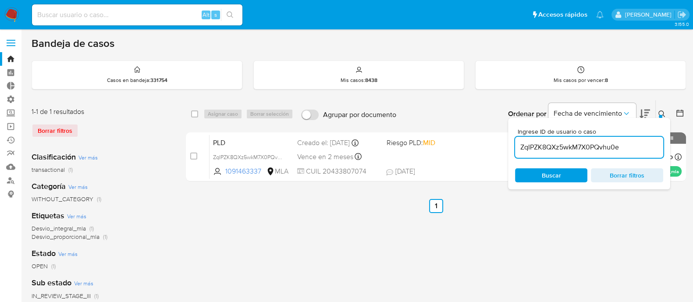
click at [639, 143] on input "ZqIPZK8QXz5wkM7X0PQvhu0e" at bounding box center [589, 147] width 148 height 11
type input "PWyRMg661oBc5rKlccDGWAl4"
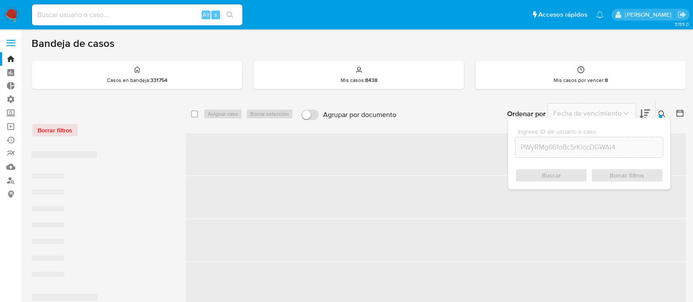
click at [660, 112] on icon at bounding box center [662, 114] width 7 height 7
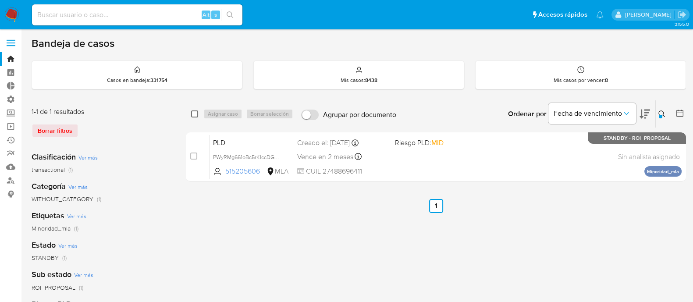
click at [193, 115] on input "checkbox" at bounding box center [194, 114] width 7 height 7
checkbox input "true"
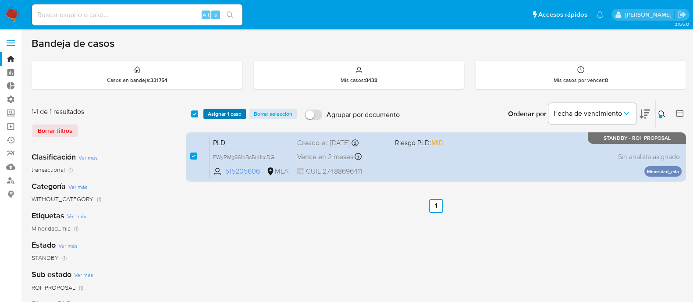
click at [216, 113] on span "Asignar 1 caso" at bounding box center [225, 114] width 34 height 9
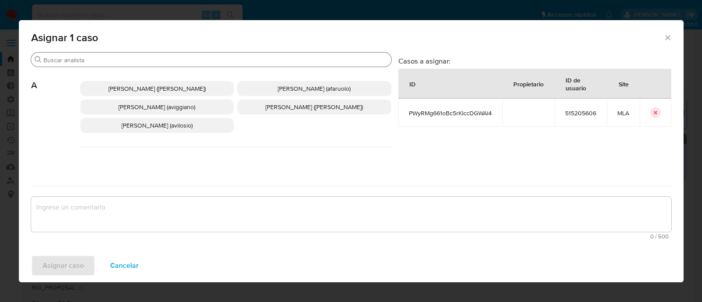
click at [99, 56] on div "Buscar" at bounding box center [211, 60] width 360 height 14
click at [100, 64] on input "Buscar" at bounding box center [215, 60] width 344 height 8
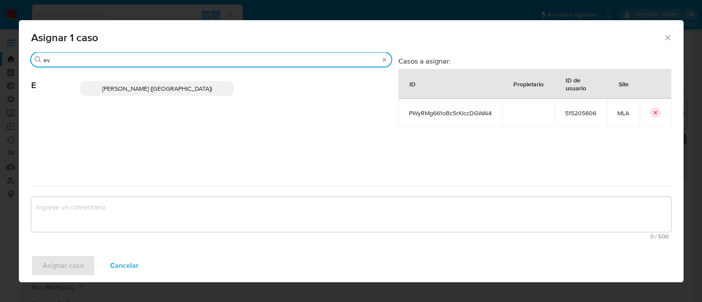
type input "ev"
click at [130, 86] on span "Emmanuel Hernan Vitiello (evitiello)" at bounding box center [157, 88] width 110 height 9
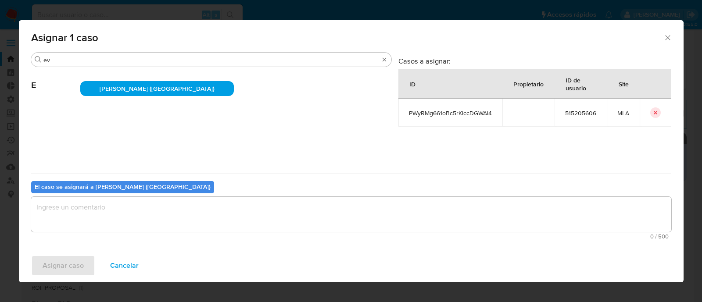
click at [112, 207] on textarea "assign-modal" at bounding box center [351, 214] width 640 height 35
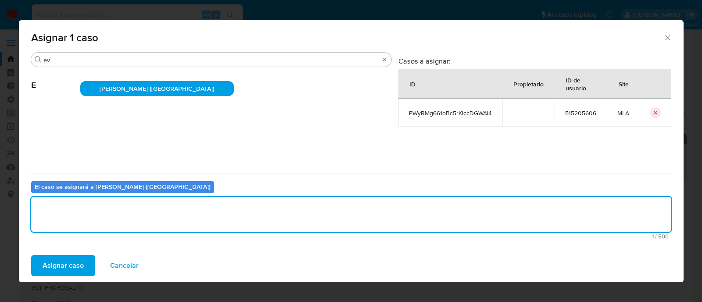
click at [70, 262] on span "Asignar caso" at bounding box center [63, 265] width 41 height 19
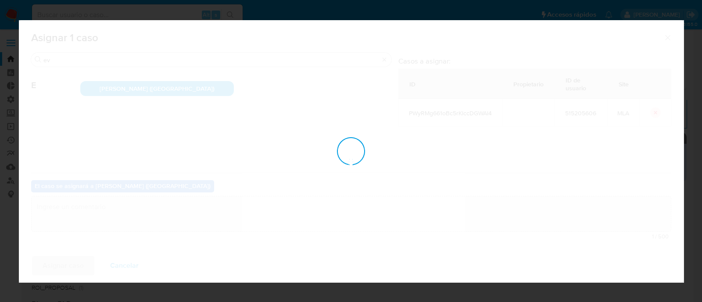
checkbox input "false"
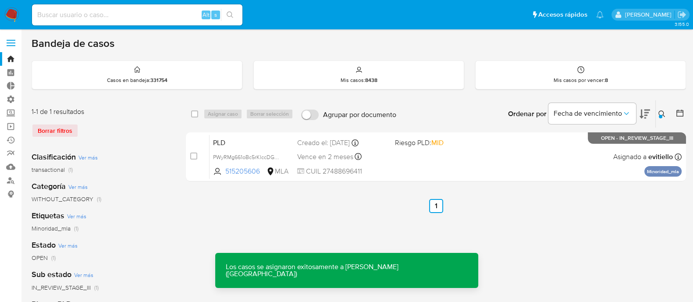
click at [385, 154] on div "Vence en 2 meses Vence el 10/10/2025 03:38:50" at bounding box center [342, 157] width 91 height 12
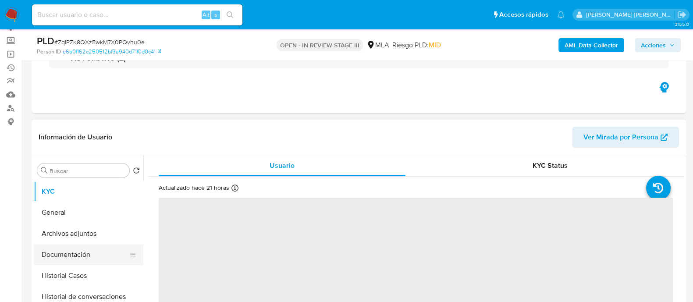
scroll to position [109, 0]
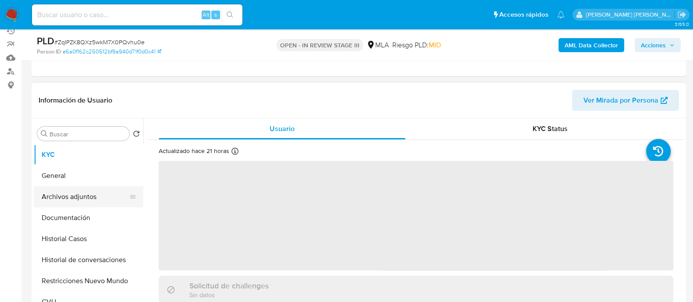
click at [118, 194] on button "Archivos adjuntos" at bounding box center [85, 196] width 103 height 21
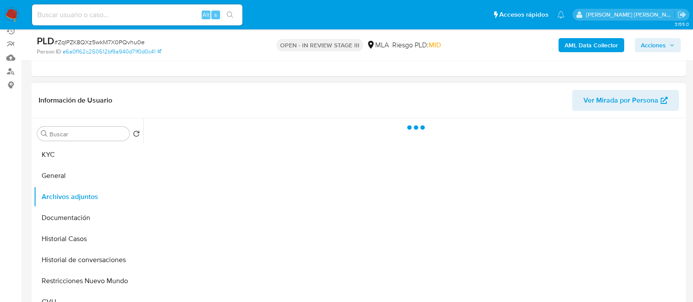
select select "10"
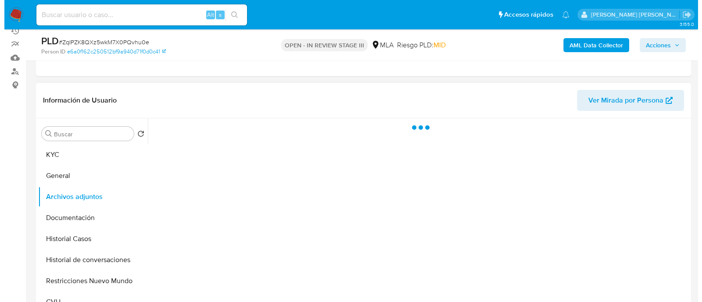
scroll to position [164, 0]
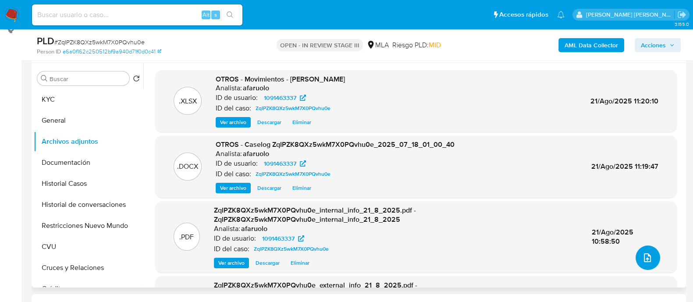
click at [643, 258] on icon "upload-file" at bounding box center [648, 258] width 11 height 11
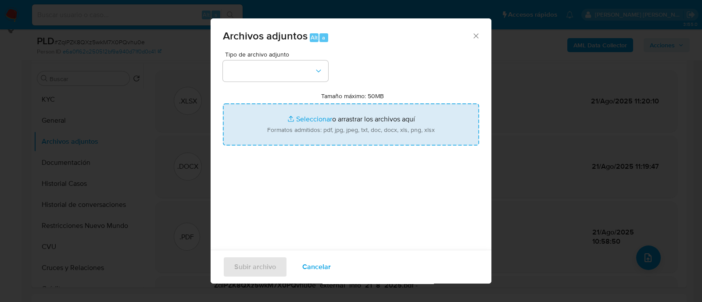
click at [298, 118] on input "Tamaño máximo: 50MB Seleccionar archivos" at bounding box center [351, 125] width 256 height 42
type input "C:\fakepath\v2Caselog ZqIPZK8QXz5wkM7X0PQvhu0e_2025_07_18_01_00_40.docx"
click at [314, 119] on input "Tamaño máximo: 50MB Seleccionar archivos" at bounding box center [351, 125] width 256 height 42
type input "C:\fakepath\1091463337_9459a9e2-c948-4787-a439-4e815e20a1b5.png"
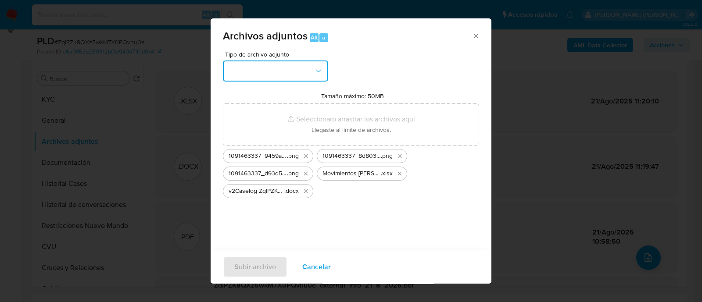
click at [289, 73] on button "button" at bounding box center [275, 71] width 105 height 21
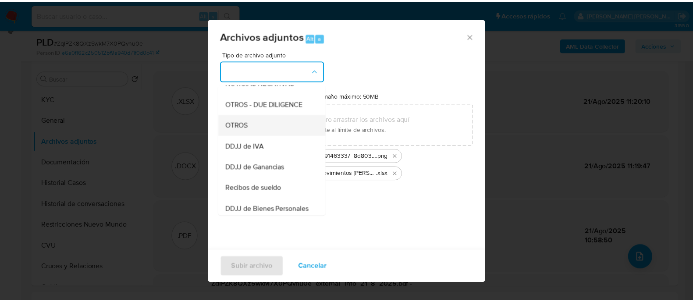
scroll to position [122, 0]
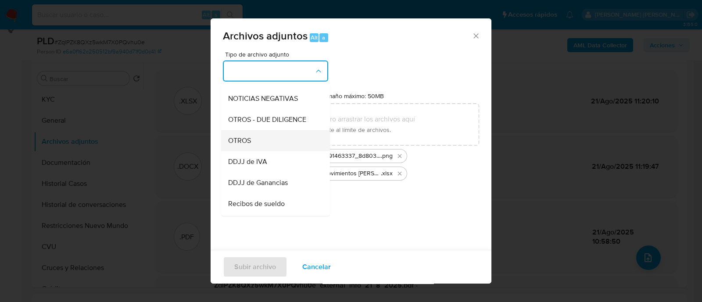
click at [270, 151] on div "OTROS" at bounding box center [272, 140] width 89 height 21
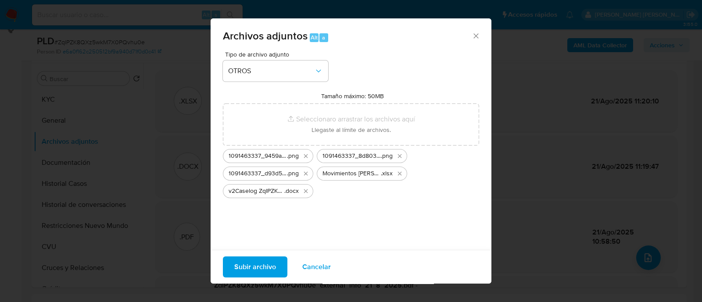
click at [264, 260] on span "Subir archivo" at bounding box center [255, 266] width 42 height 19
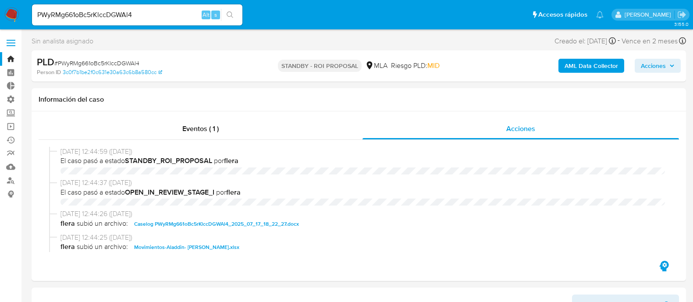
select select "10"
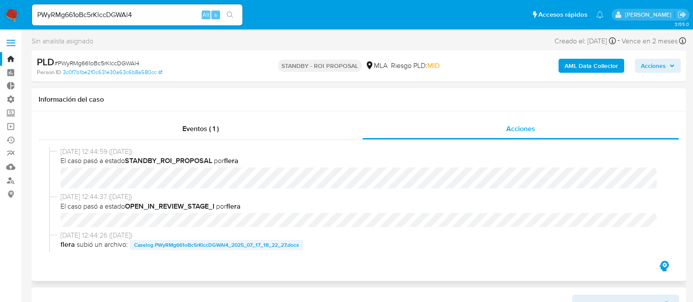
scroll to position [54, 0]
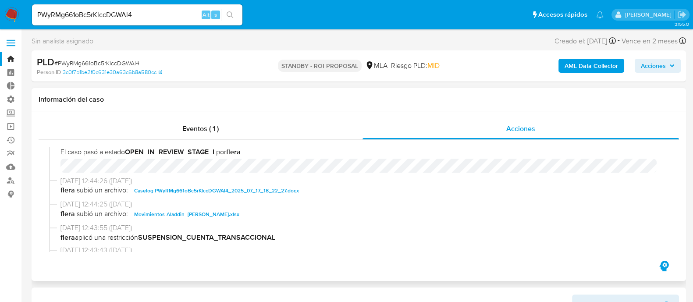
click at [211, 193] on span "Caselog PWyRMg661oBc5rKlccDGWAl4_2025_07_17_18_22_27.docx" at bounding box center [216, 191] width 165 height 11
click at [188, 213] on span "Movimientos-Aladdin- [PERSON_NAME].xlsx" at bounding box center [186, 214] width 105 height 11
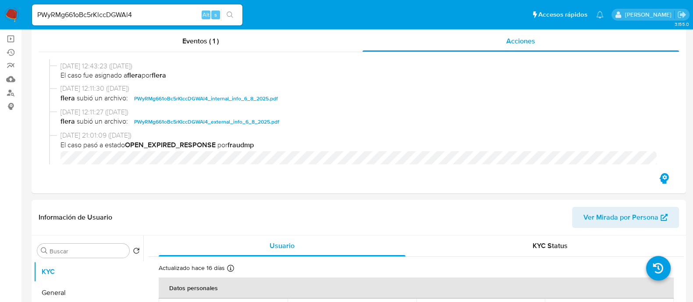
scroll to position [164, 0]
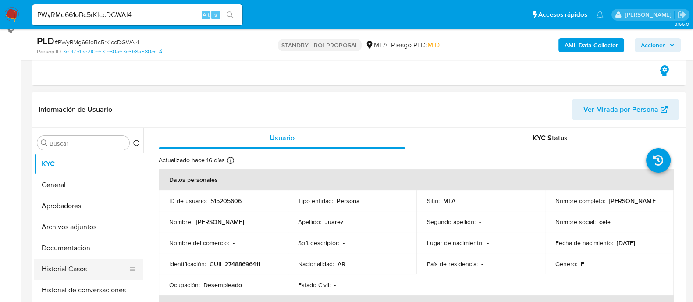
drag, startPoint x: 79, startPoint y: 278, endPoint x: 71, endPoint y: 275, distance: 9.2
click at [79, 278] on button "Historial Casos" at bounding box center [85, 269] width 103 height 21
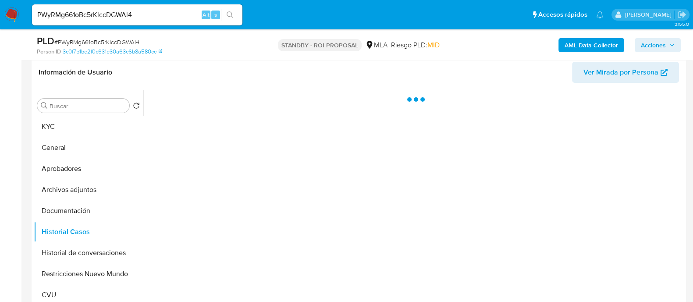
scroll to position [219, 0]
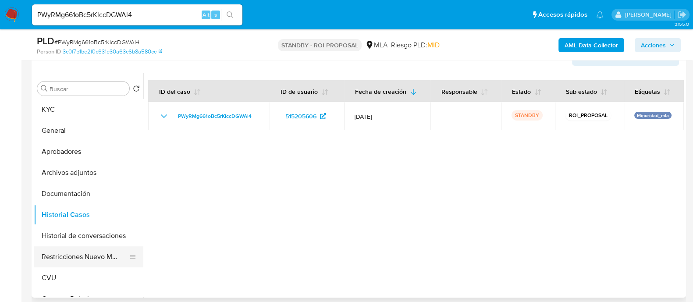
click at [90, 258] on button "Restricciones Nuevo Mundo" at bounding box center [85, 256] width 103 height 21
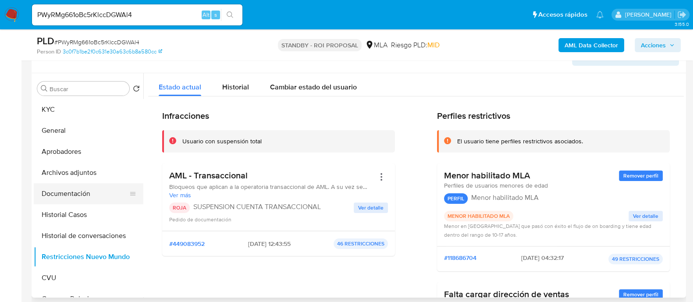
click at [76, 190] on button "Documentación" at bounding box center [85, 193] width 103 height 21
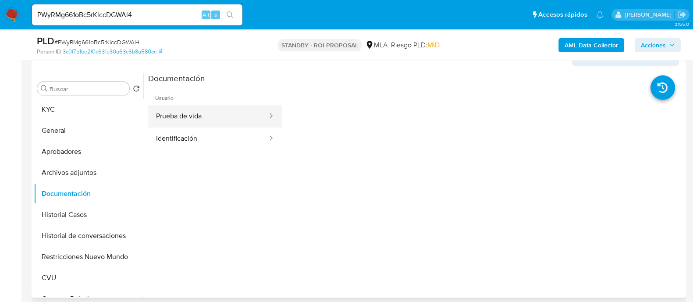
click at [237, 121] on button "Prueba de vida" at bounding box center [208, 116] width 120 height 22
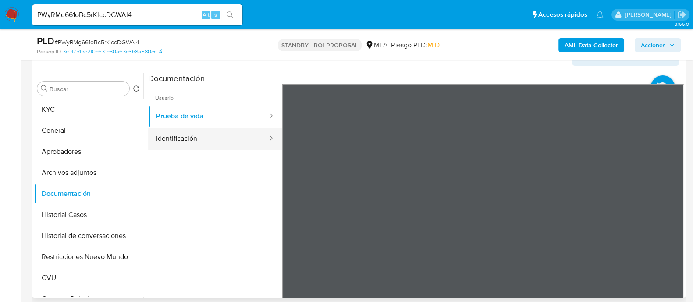
click at [177, 138] on button "Identificación" at bounding box center [208, 139] width 120 height 22
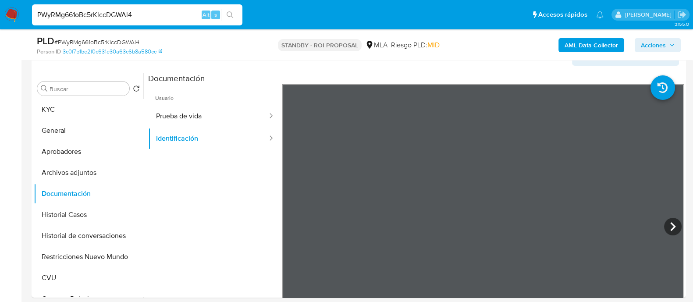
drag, startPoint x: 170, startPoint y: 18, endPoint x: 0, endPoint y: 18, distance: 169.7
click at [0, 18] on nav "Pausado Ver notificaciones PWyRMg661oBc5rKlccDGWAl4 Alt s Accesos rápidos Presi…" at bounding box center [346, 14] width 693 height 29
click at [68, 104] on button "KYC" at bounding box center [85, 109] width 103 height 21
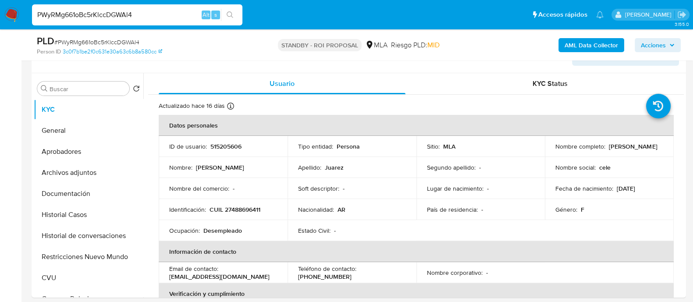
click at [118, 14] on input "PWyRMg661oBc5rKlccDGWAl4" at bounding box center [137, 14] width 211 height 11
paste input "2145784420"
click at [162, 16] on input "PWyRMg661oBc5rKlccDG2145784420WAl4" at bounding box center [137, 14] width 211 height 11
paste input "2145784420"
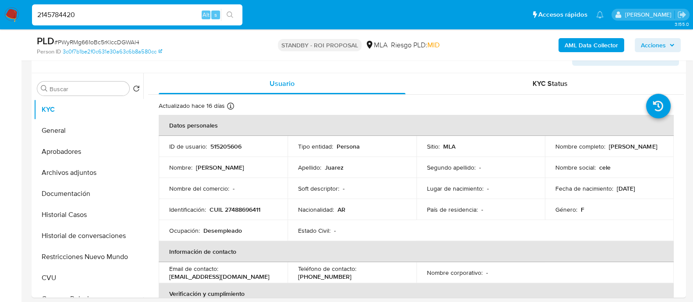
type input "2145784420"
click at [229, 17] on icon "search-icon" at bounding box center [230, 14] width 7 height 7
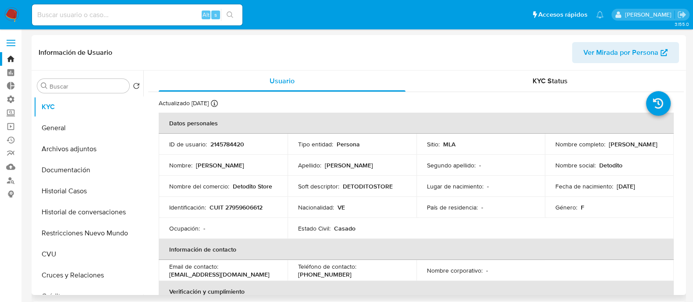
select select "10"
click at [114, 145] on button "Archivos adjuntos" at bounding box center [85, 149] width 103 height 21
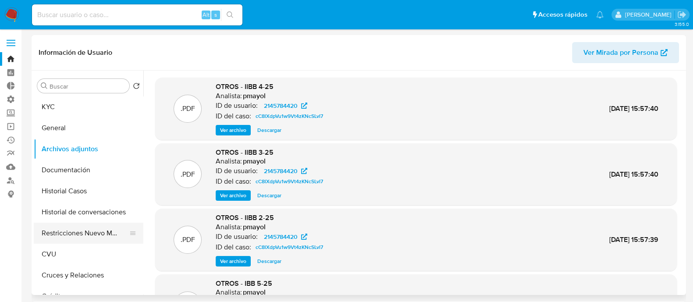
click at [98, 236] on button "Restricciones Nuevo Mundo" at bounding box center [85, 233] width 103 height 21
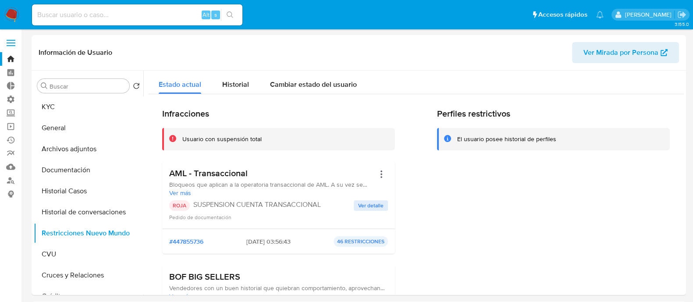
click at [114, 14] on input at bounding box center [137, 14] width 211 height 11
paste input "2416899286"
type input "2416899286"
click at [229, 14] on icon "search-icon" at bounding box center [230, 14] width 7 height 7
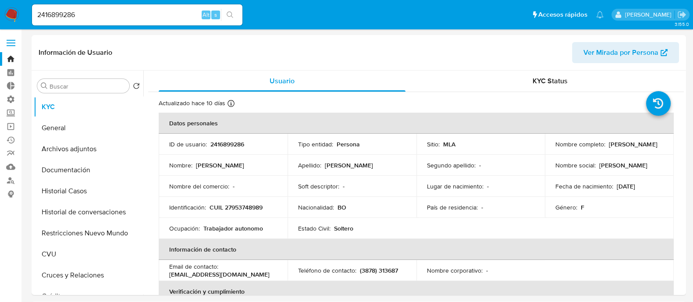
select select "10"
click at [90, 173] on button "Documentación" at bounding box center [85, 170] width 103 height 21
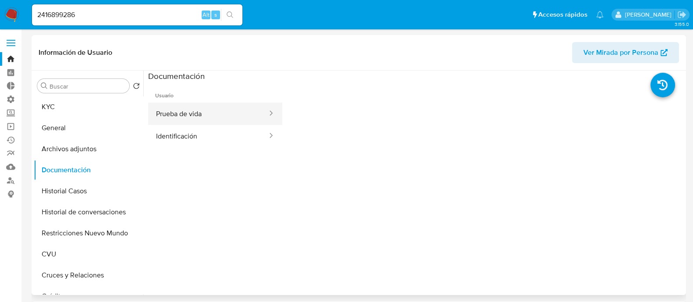
click at [235, 116] on button "Prueba de vida" at bounding box center [208, 114] width 120 height 22
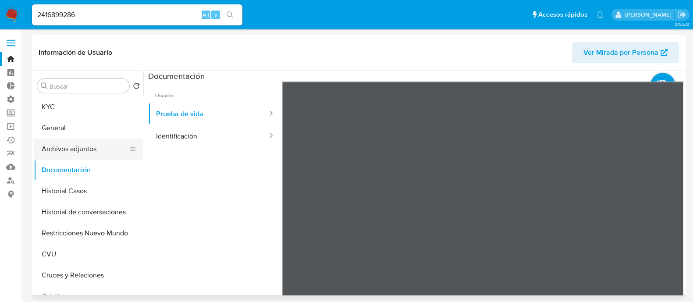
click at [105, 145] on button "Archivos adjuntos" at bounding box center [85, 149] width 103 height 21
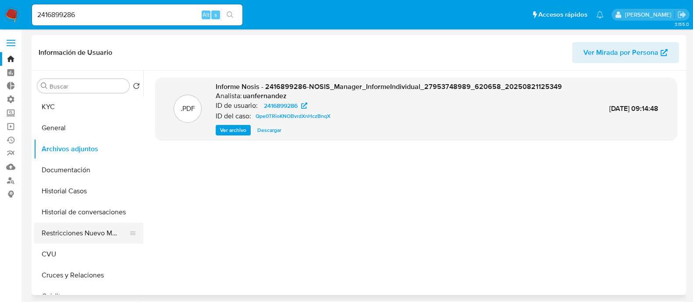
click at [99, 233] on button "Restricciones Nuevo Mundo" at bounding box center [85, 233] width 103 height 21
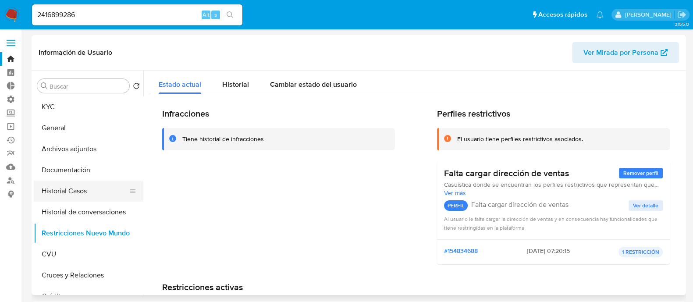
click at [99, 191] on button "Historial Casos" at bounding box center [85, 191] width 103 height 21
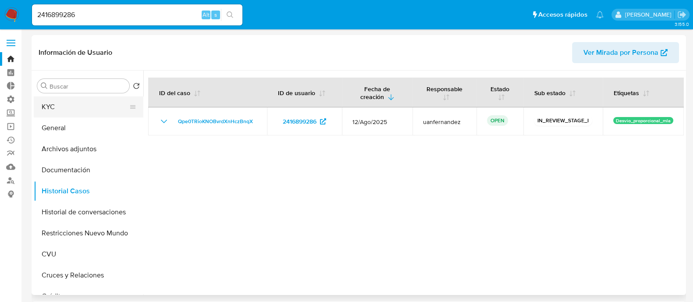
click at [69, 111] on button "KYC" at bounding box center [85, 106] width 103 height 21
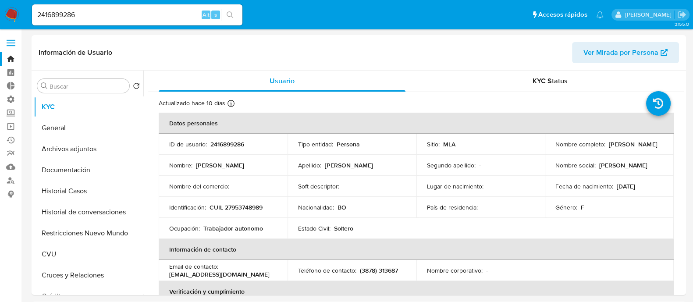
click at [126, 18] on input "2416899286" at bounding box center [137, 14] width 211 height 11
click at [127, 17] on input "2416899286" at bounding box center [137, 14] width 211 height 11
paste input "m1jIvJFgdE6pHQR713PNS3Ul"
click at [151, 21] on div "2416899286m1jIvJFgdE6pHQR713PNS3Ul Alt s" at bounding box center [137, 14] width 211 height 21
click at [157, 14] on input "2416899286m1jIvJFgdE6pHQR713PNS3Ul" at bounding box center [137, 14] width 211 height 11
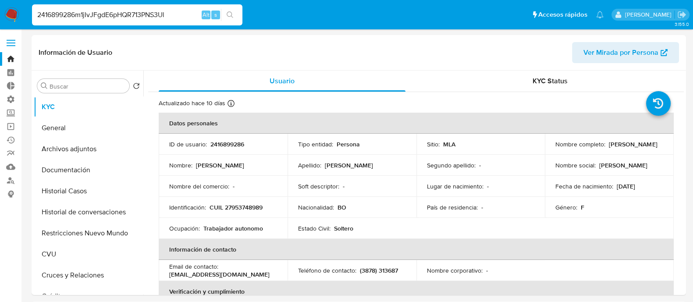
click at [157, 14] on input "2416899286m1jIvJFgdE6pHQR713PNS3Ul" at bounding box center [137, 14] width 211 height 11
paste input
type input "m1jIvJFgdE6pHQR713PNS3Ul"
click at [232, 11] on icon "search-icon" at bounding box center [230, 14] width 7 height 7
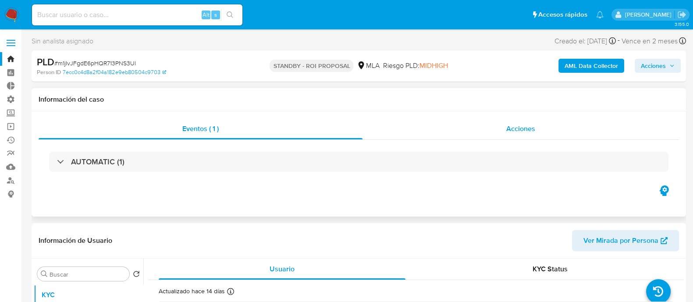
click at [489, 129] on div "Acciones" at bounding box center [521, 128] width 317 height 21
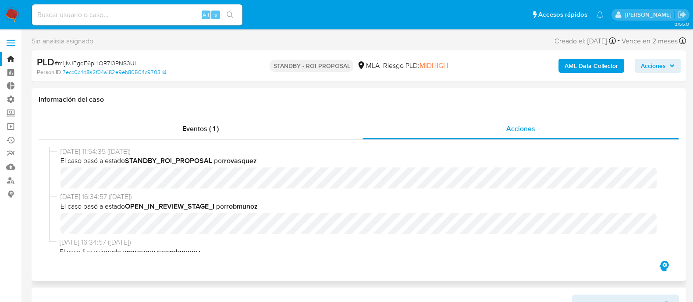
select select "10"
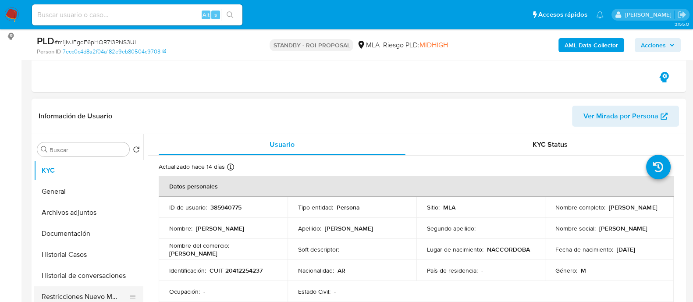
scroll to position [274, 0]
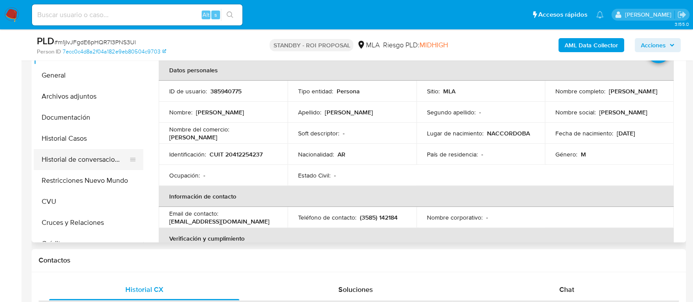
click at [92, 149] on button "Historial de conversaciones" at bounding box center [85, 159] width 103 height 21
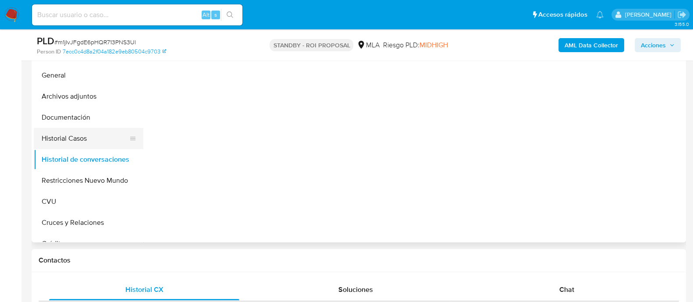
click at [75, 141] on button "Historial Casos" at bounding box center [85, 138] width 103 height 21
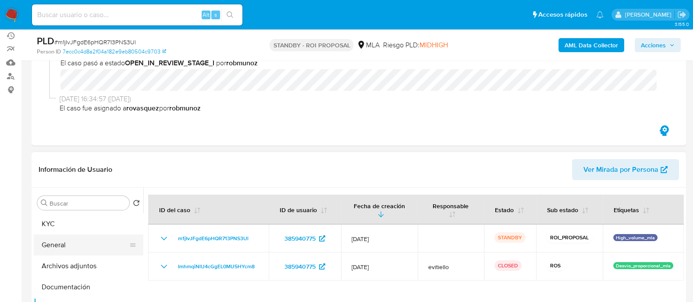
scroll to position [164, 0]
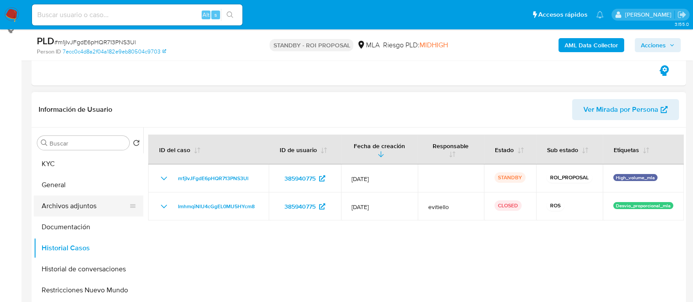
click at [105, 202] on button "Archivos adjuntos" at bounding box center [85, 206] width 103 height 21
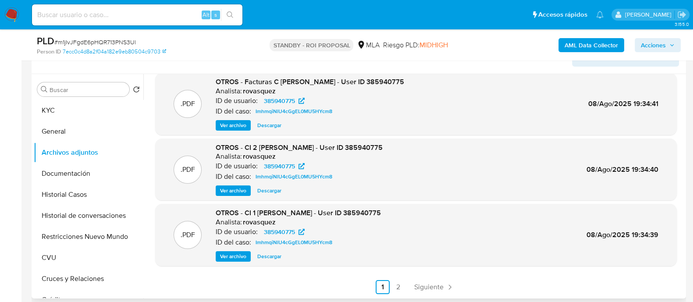
scroll to position [219, 0]
click at [401, 286] on link "2" at bounding box center [399, 286] width 14 height 14
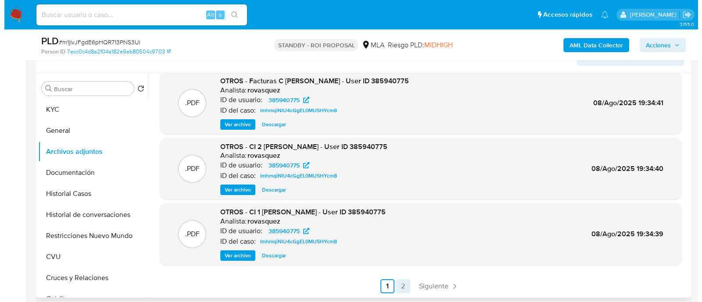
scroll to position [0, 0]
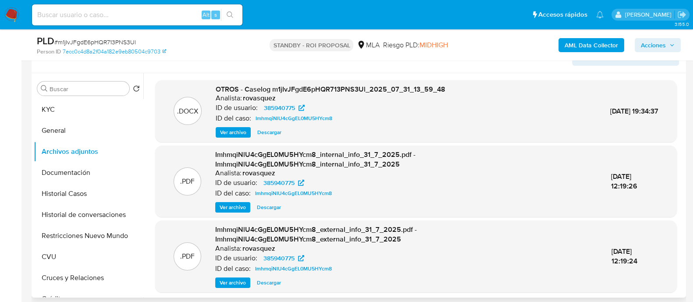
click at [227, 128] on span "Ver archivo" at bounding box center [233, 132] width 26 height 9
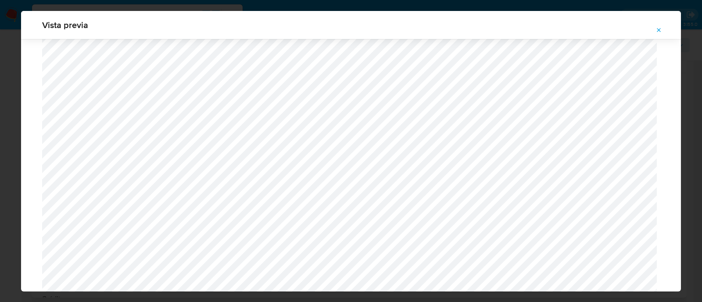
scroll to position [311, 0]
click at [659, 30] on icon "Attachment preview" at bounding box center [658, 30] width 7 height 7
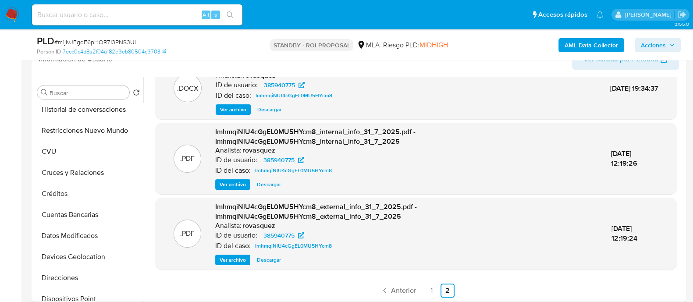
scroll to position [274, 0]
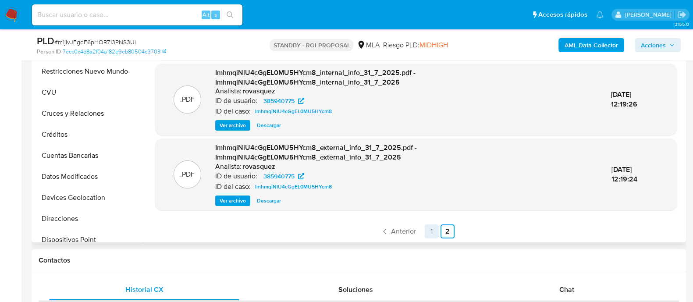
click at [430, 232] on link "1" at bounding box center [432, 232] width 14 height 14
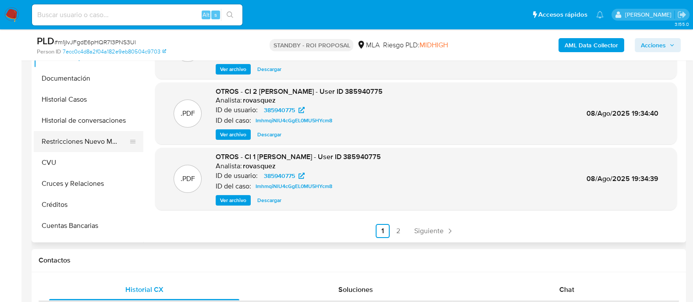
scroll to position [0, 0]
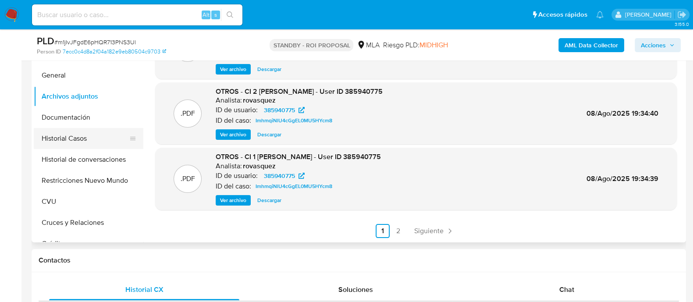
click at [93, 146] on button "Historial Casos" at bounding box center [85, 138] width 103 height 21
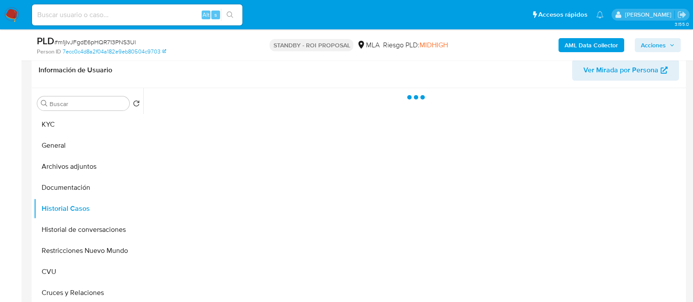
scroll to position [164, 0]
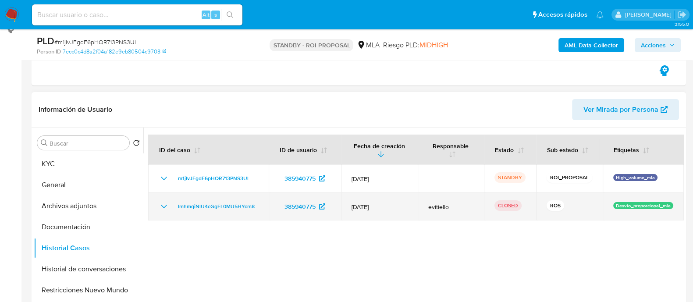
click at [164, 206] on icon "Mostrar/Ocultar" at bounding box center [164, 206] width 11 height 11
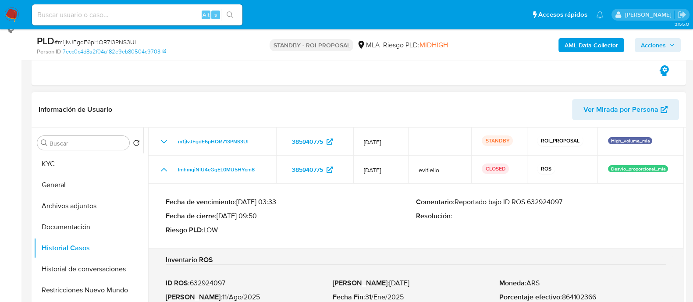
scroll to position [219, 0]
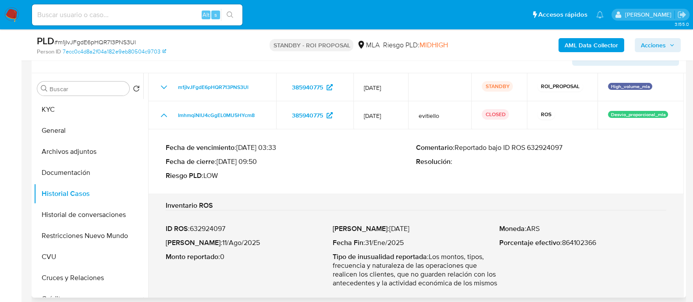
drag, startPoint x: 366, startPoint y: 234, endPoint x: 419, endPoint y: 235, distance: 53.5
click at [419, 239] on p "Fecha Fin : 31/Ene/2025" at bounding box center [416, 243] width 167 height 9
click at [219, 225] on p "ID ROS : 632924097" at bounding box center [249, 229] width 167 height 9
click at [220, 225] on p "ID ROS : 632924097" at bounding box center [249, 229] width 167 height 9
click at [144, 16] on input at bounding box center [137, 14] width 211 height 11
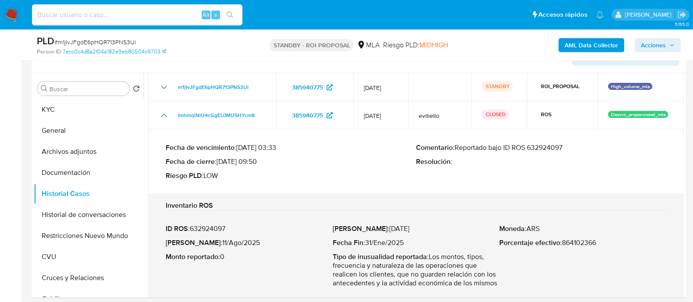
paste input "1107024604"
type input "1107024604"
click at [232, 14] on icon "search-icon" at bounding box center [230, 14] width 7 height 7
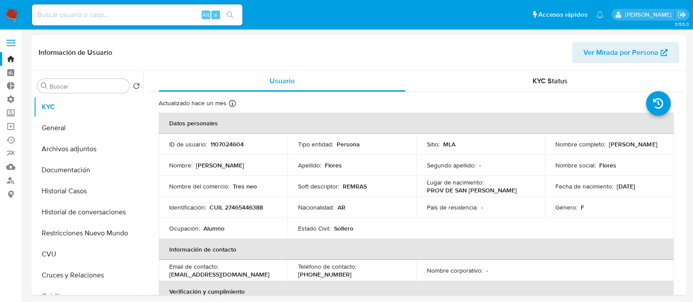
select select "10"
click at [98, 198] on button "Historial Casos" at bounding box center [85, 191] width 103 height 21
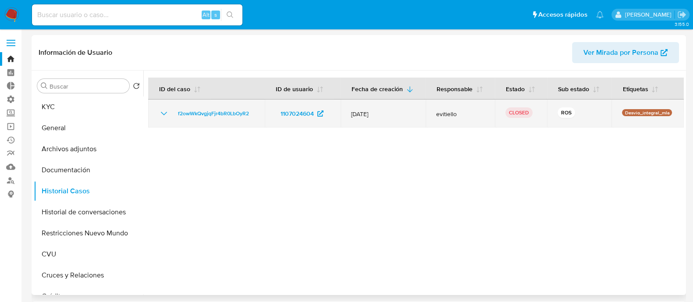
click at [162, 113] on icon "Mostrar/Ocultar" at bounding box center [164, 114] width 6 height 4
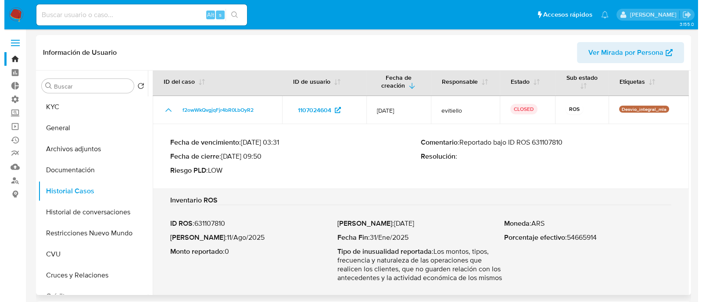
scroll to position [17, 0]
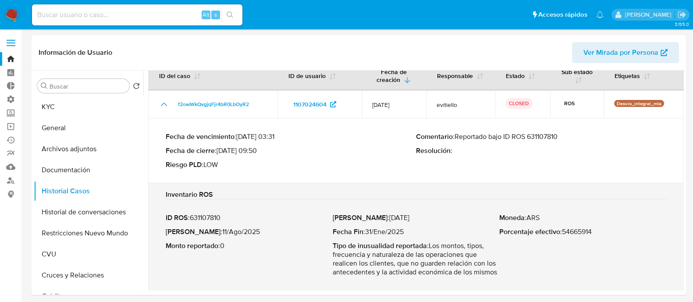
click at [119, 18] on input at bounding box center [137, 14] width 211 height 11
paste input "pHU46bV7a1kzDTHbFlw8sLIJ"
type input "pHU46bV7a1kzDTHbFlw8sLIJ"
click at [227, 16] on icon "search-icon" at bounding box center [230, 14] width 7 height 7
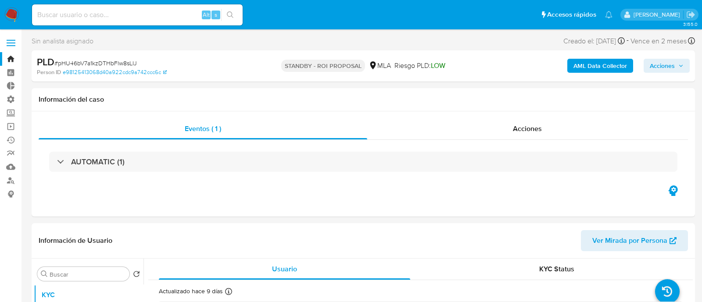
select select "10"
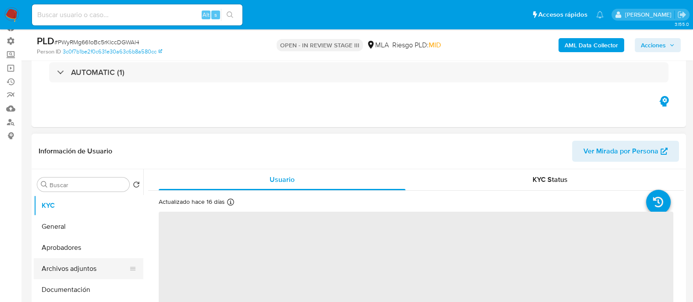
scroll to position [109, 0]
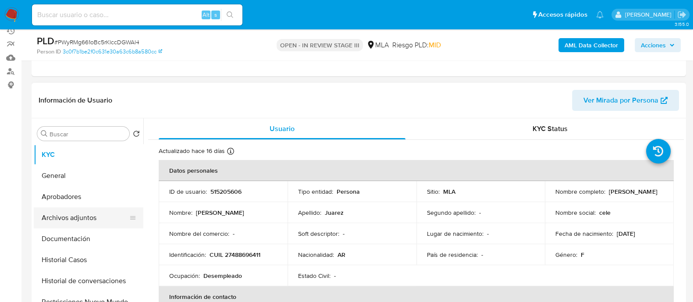
select select "10"
click at [91, 221] on button "Archivos adjuntos" at bounding box center [85, 217] width 103 height 21
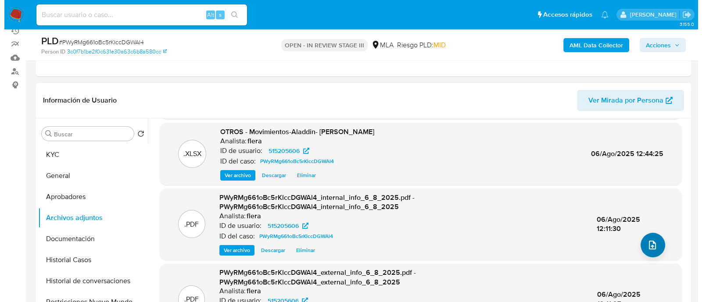
scroll to position [68, 0]
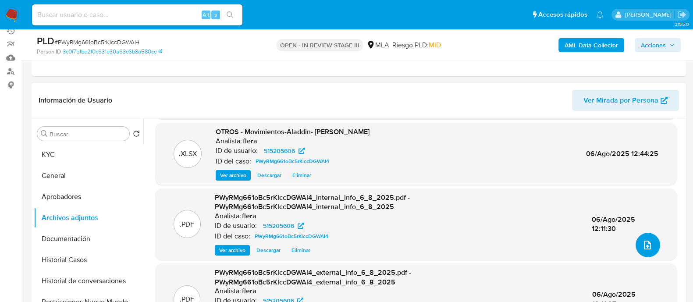
click at [643, 248] on icon "upload-file" at bounding box center [648, 245] width 11 height 11
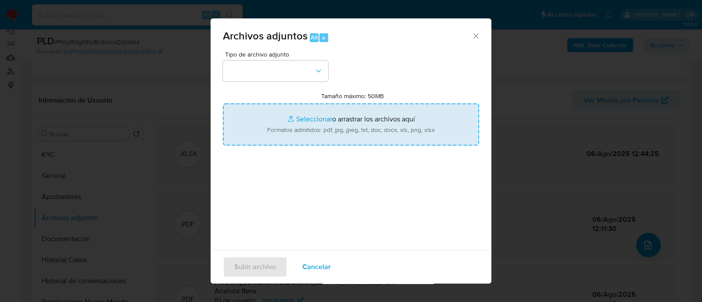
click at [351, 122] on input "Tamaño máximo: 50MB Seleccionar archivos" at bounding box center [351, 125] width 256 height 42
click at [293, 122] on input "Tamaño máximo: 50MB Seleccionar archivos" at bounding box center [351, 125] width 256 height 42
type input "C:\fakepath\v2Caselog PWyRMg661oBc5rKlccDGWAl4_2025_07_17_18_22_27.docx"
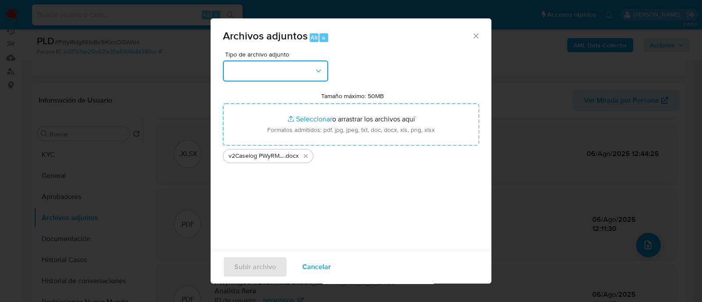
click at [244, 61] on button "button" at bounding box center [275, 71] width 105 height 21
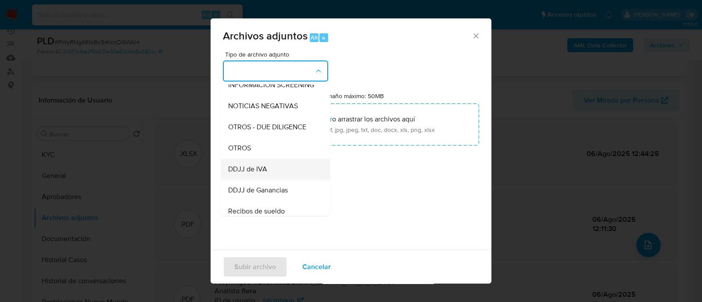
scroll to position [164, 0]
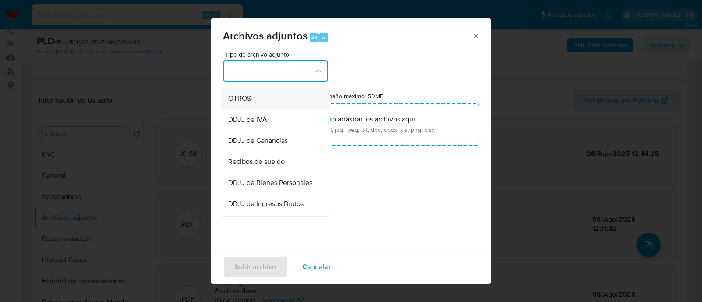
click at [265, 103] on div "OTROS" at bounding box center [272, 98] width 89 height 21
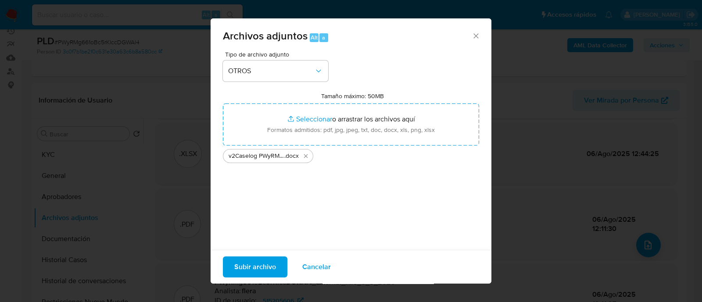
click at [261, 259] on span "Subir archivo" at bounding box center [255, 266] width 42 height 19
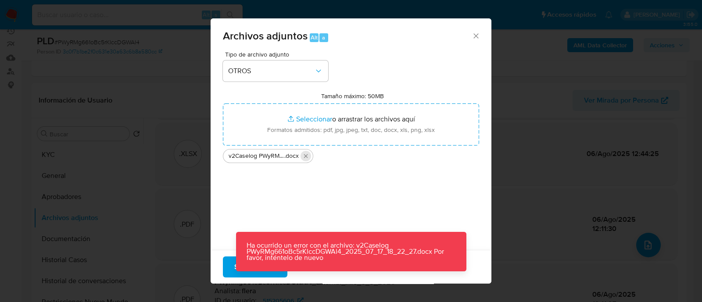
click at [303, 156] on icon "Eliminar v2Caselog PWyRMg661oBc5rKlccDGWAl4_2025_07_17_18_22_27.docx" at bounding box center [305, 156] width 7 height 7
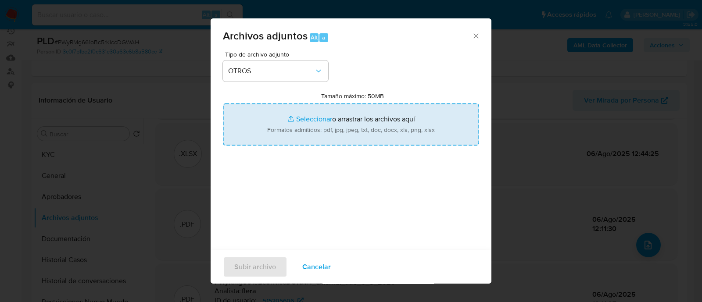
click at [301, 111] on input "Tamaño máximo: 50MB Seleccionar archivos" at bounding box center [351, 125] width 256 height 42
type input "C:\fakepath\v2Caselog PWyRMg661oBc5rKlccDGWAl4_2025_07_17_18_22_27.docx"
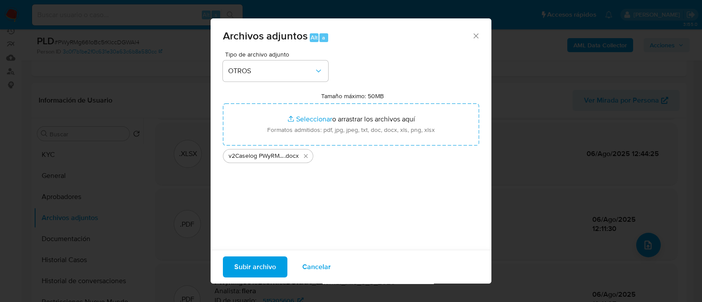
click at [223, 104] on input "Tamaño máximo: 50MB Seleccionar archivos" at bounding box center [351, 125] width 256 height 42
click at [386, 183] on div "Tipo de archivo adjunto OTROS Tamaño máximo: 50MB Seleccionar archivos Seleccio…" at bounding box center [351, 154] width 256 height 207
click at [270, 264] on span "Subir archivo" at bounding box center [255, 266] width 42 height 19
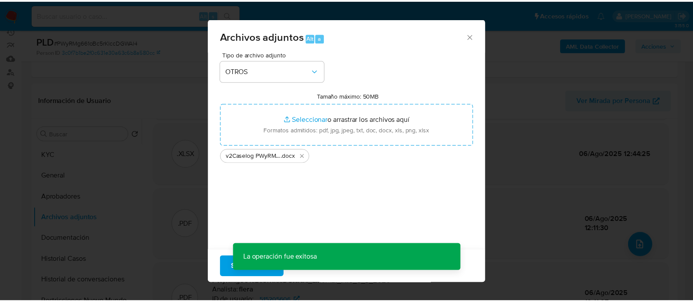
scroll to position [48, 0]
